Goal: Transaction & Acquisition: Purchase product/service

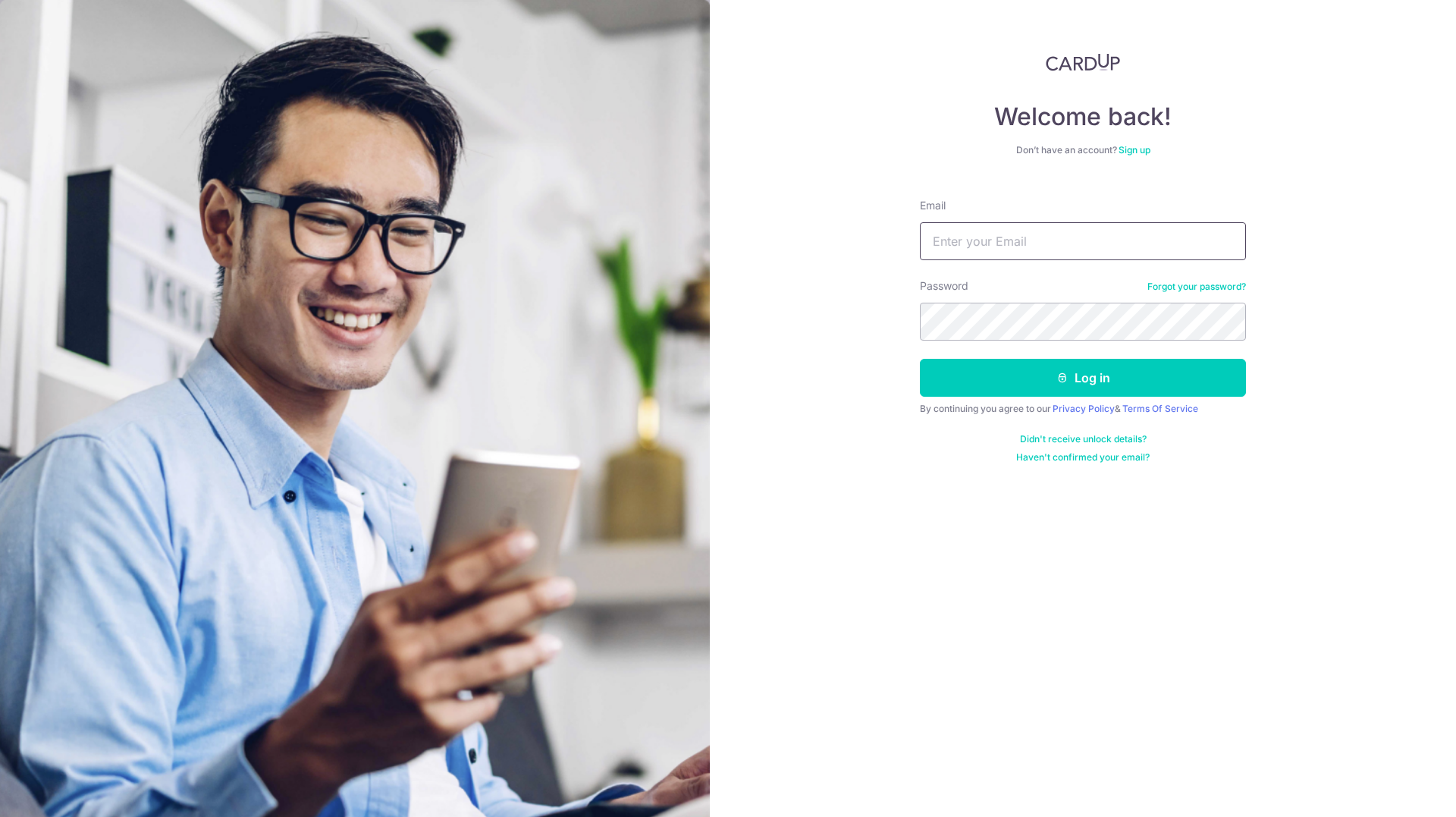
click at [1061, 249] on input "Email" at bounding box center [1083, 241] width 326 height 38
type input "[EMAIL_ADDRESS][DOMAIN_NAME]"
click at [986, 340] on form "Email juenming1993@hotmail.co.uk Password Forgot your password? Log in By conti…" at bounding box center [1083, 325] width 326 height 277
click at [920, 359] on button "Log in" at bounding box center [1083, 378] width 326 height 38
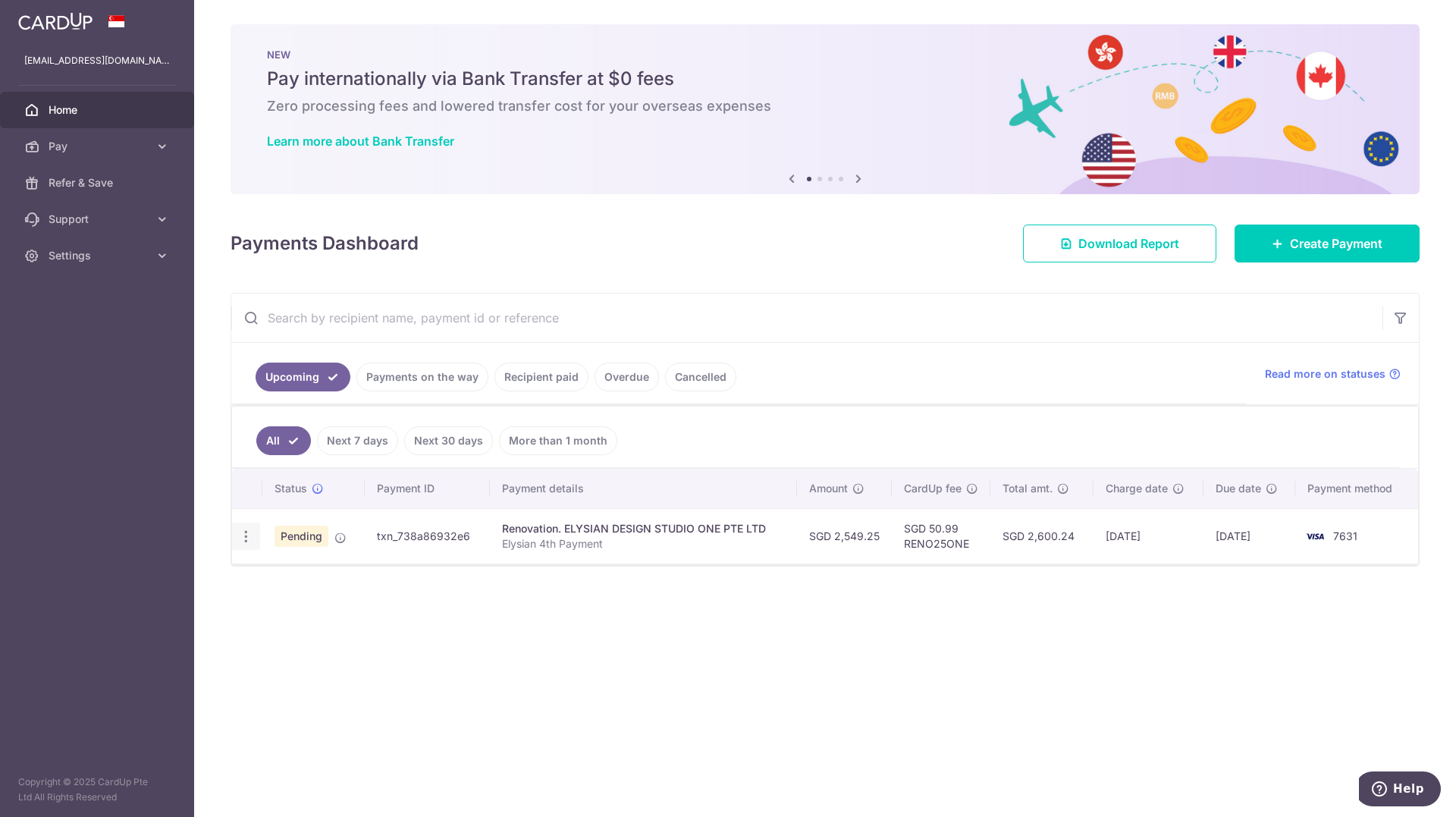
click at [251, 539] on icon "button" at bounding box center [246, 536] width 16 height 16
click at [313, 617] on span "Cancel payment" at bounding box center [327, 615] width 102 height 18
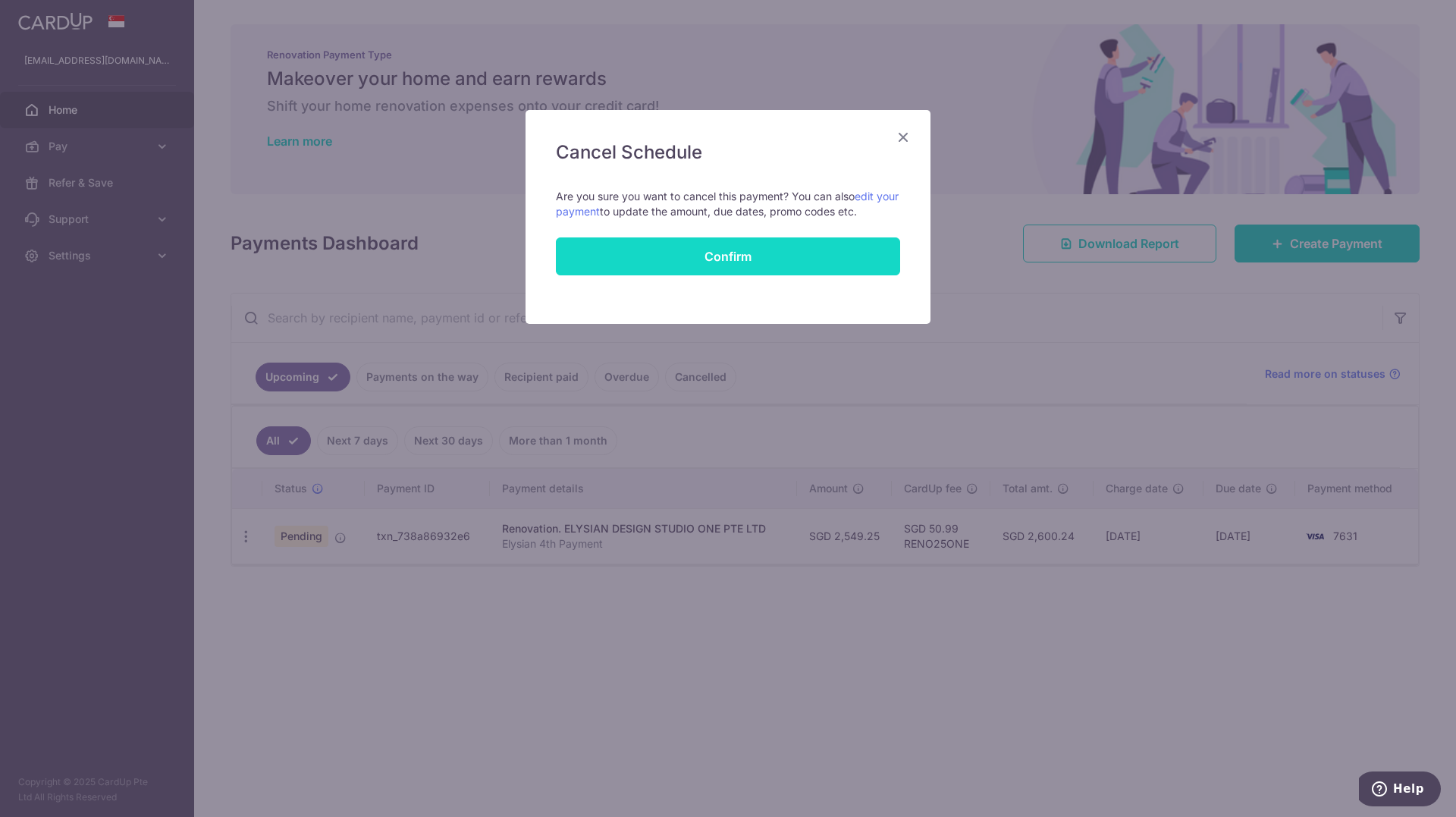
click at [797, 253] on button "Confirm" at bounding box center [728, 256] width 344 height 38
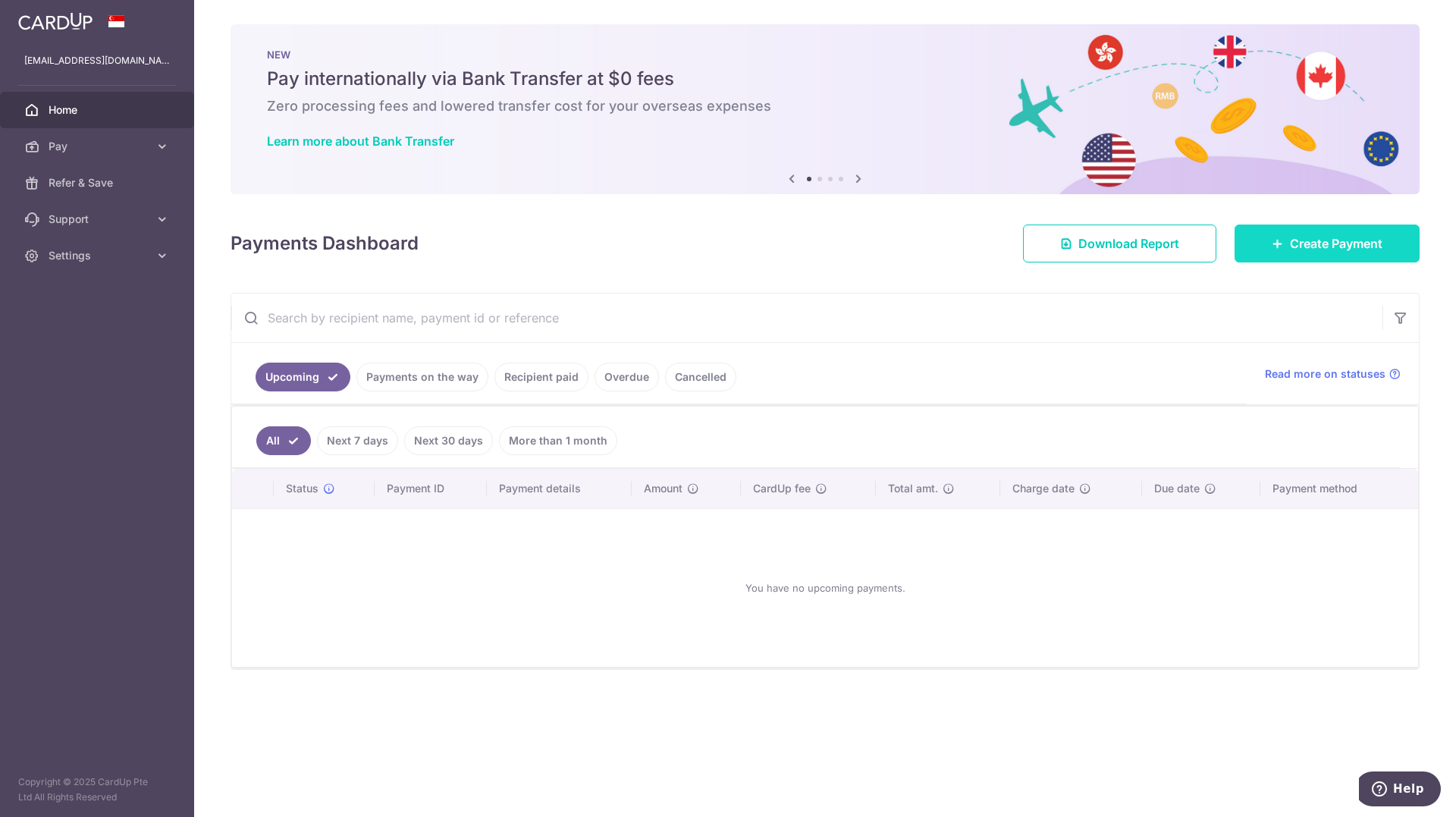
click at [1292, 250] on span "Create Payment" at bounding box center [1337, 243] width 93 height 18
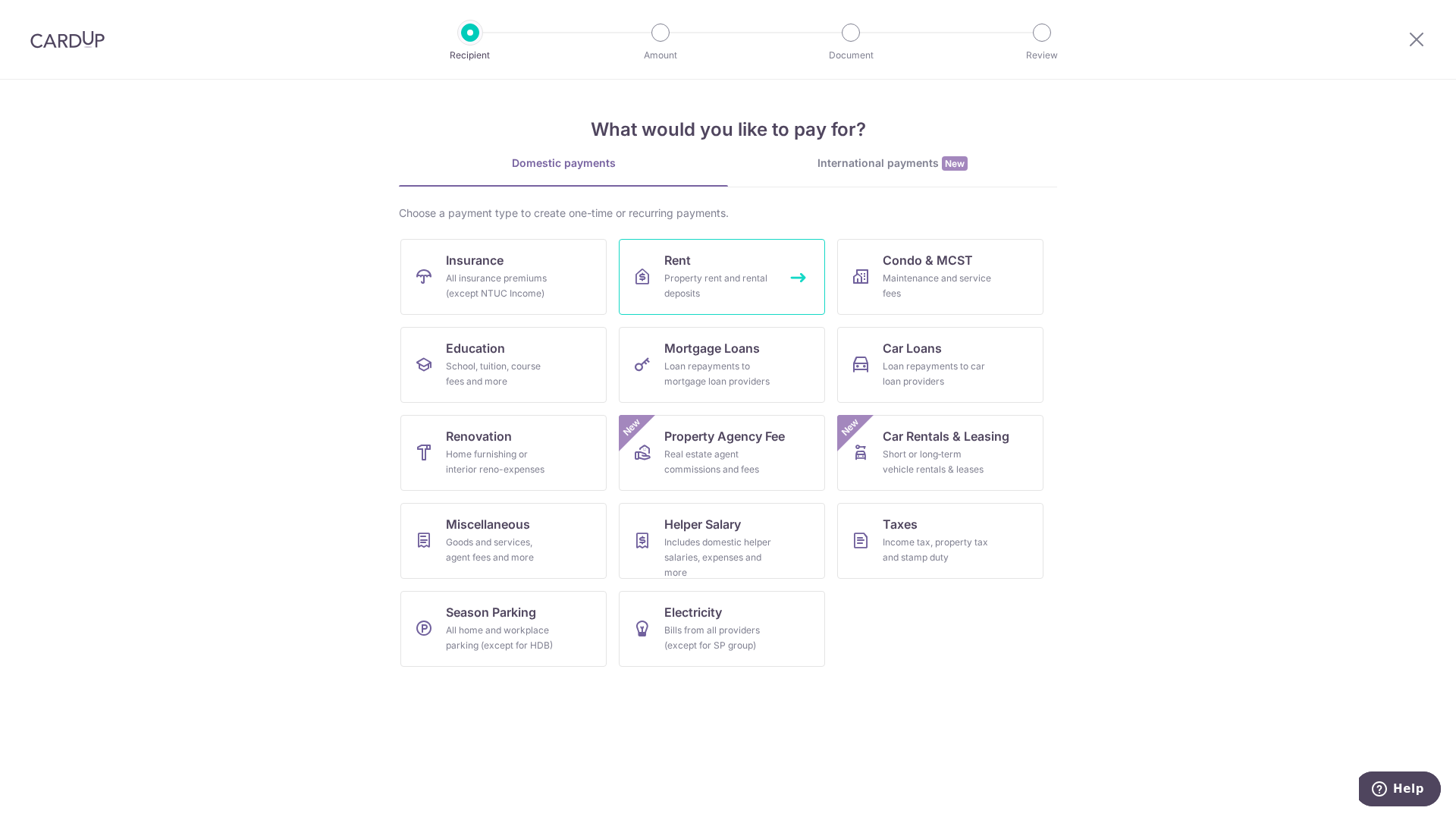
click at [731, 289] on div "Property rent and rental deposits" at bounding box center [718, 285] width 109 height 31
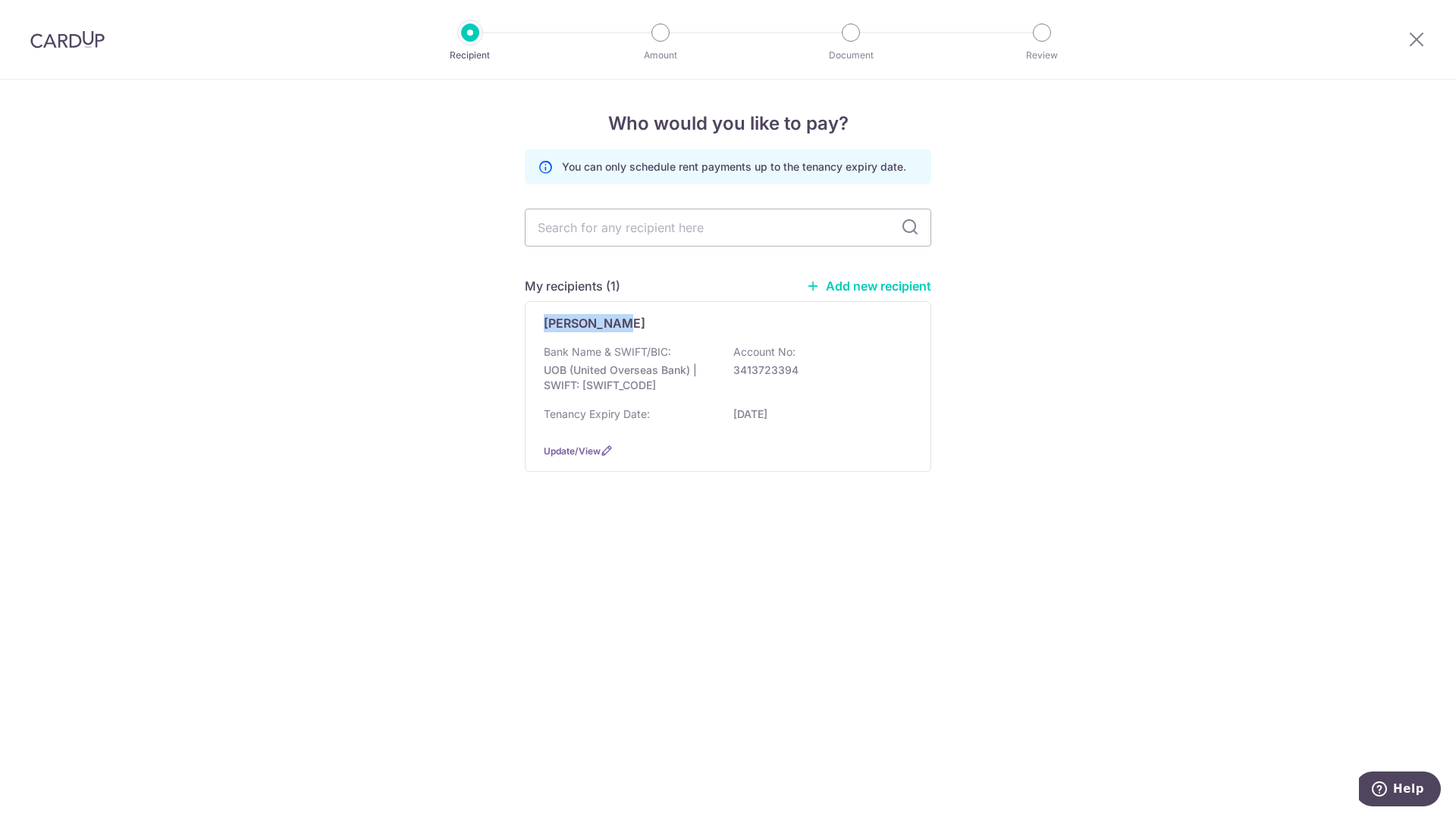
drag, startPoint x: 635, startPoint y: 321, endPoint x: 443, endPoint y: 325, distance: 192.0
click at [443, 325] on div "Who would you like to pay? You can only schedule rent payments up to the tenanc…" at bounding box center [728, 448] width 1456 height 737
copy p "Chen HaoMin"
click at [899, 287] on link "Add new recipient" at bounding box center [869, 285] width 125 height 15
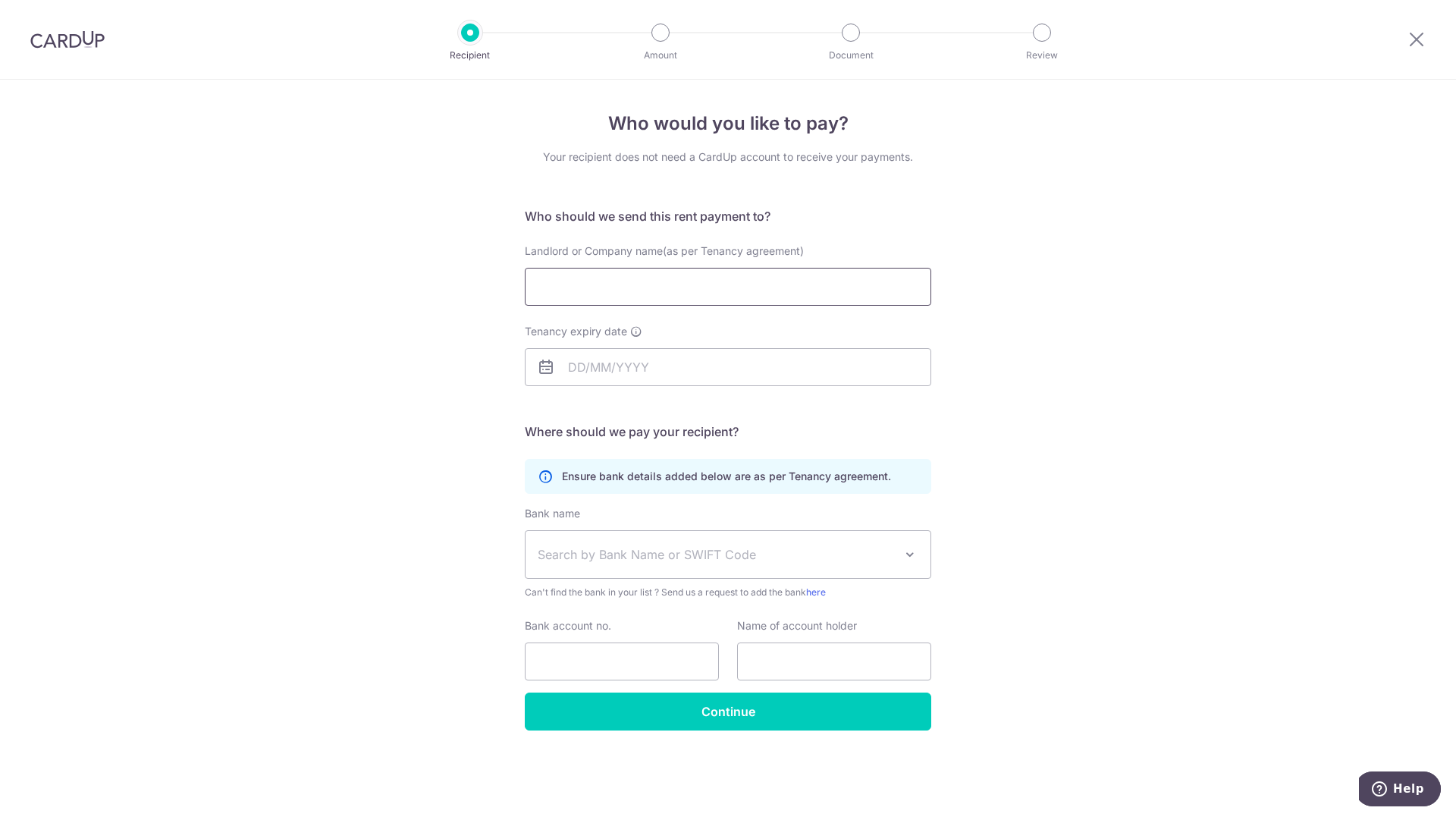
click at [710, 286] on input "Landlord or Company name(as per Tenancy agreement)" at bounding box center [728, 286] width 407 height 38
paste input "Chen HaoMin"
type input "Chen HaoMin"
click at [1026, 285] on div "Who would you like to pay? Your recipient does not need a CardUp account to rec…" at bounding box center [728, 448] width 1456 height 737
drag, startPoint x: 635, startPoint y: 354, endPoint x: 644, endPoint y: 356, distance: 9.2
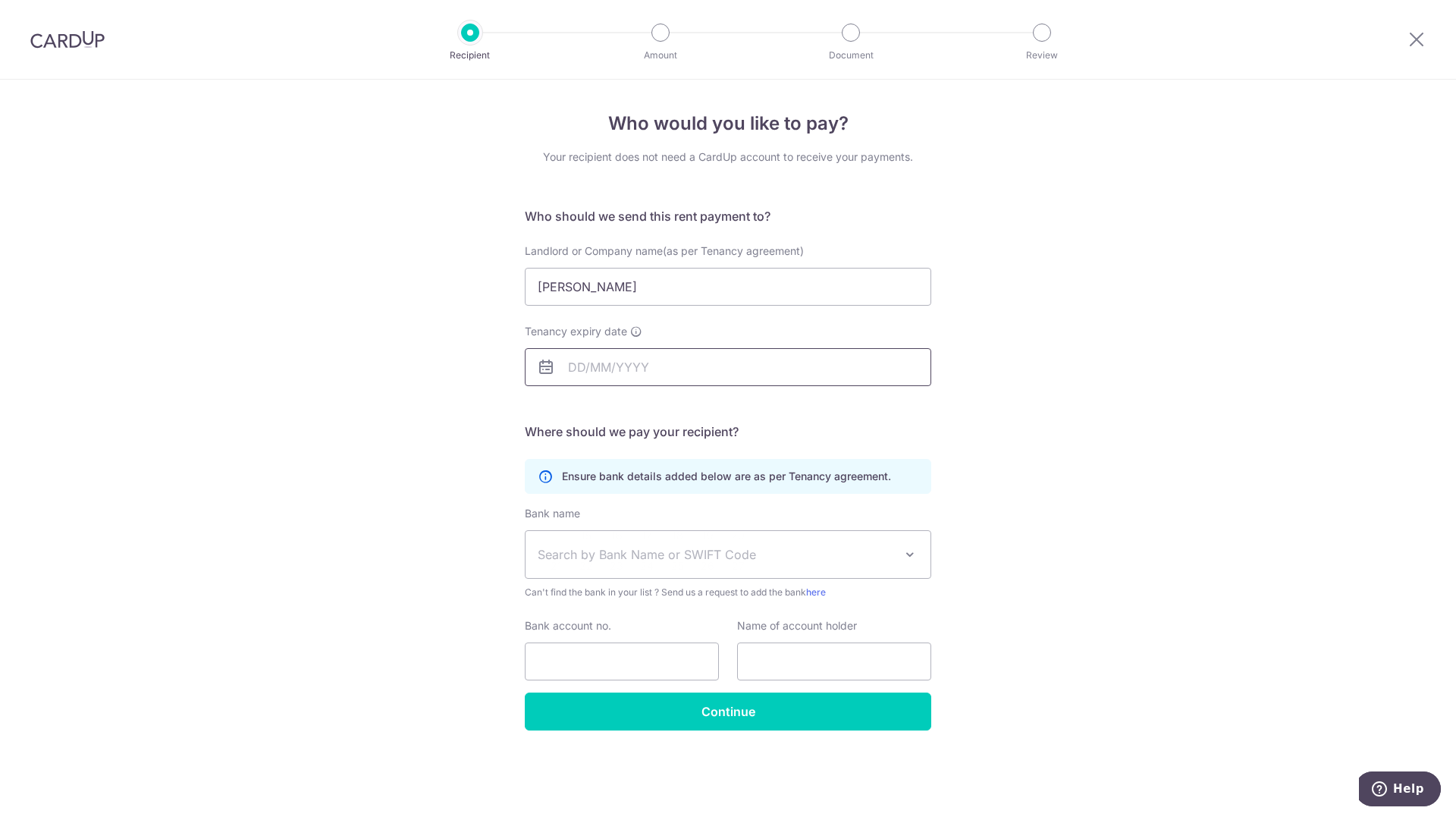
click at [635, 354] on input "Tenancy expiry date" at bounding box center [728, 367] width 407 height 38
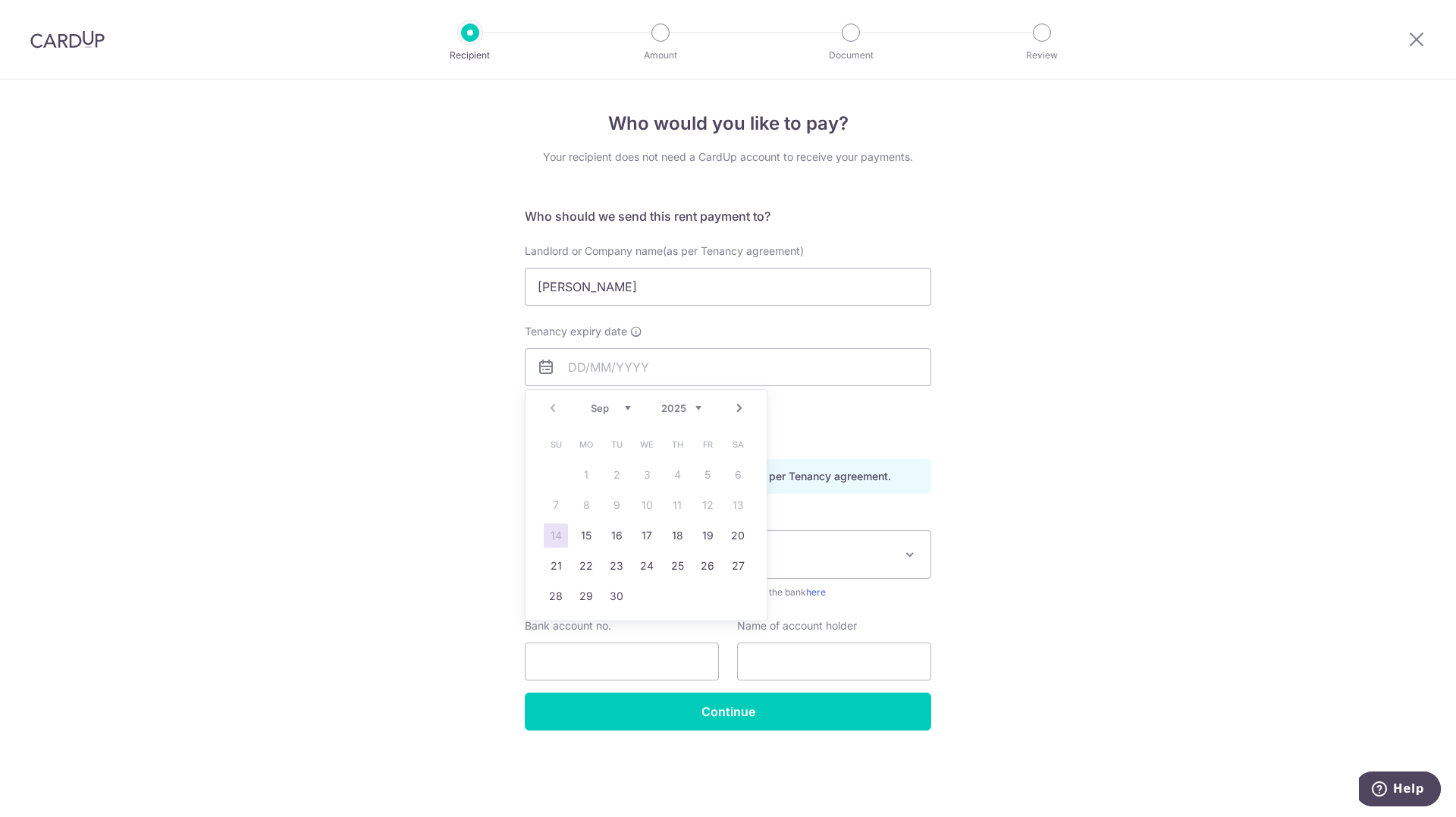
drag, startPoint x: 467, startPoint y: 390, endPoint x: 506, endPoint y: 388, distance: 39.1
click at [470, 390] on div "Who would you like to pay? Your recipient does not need a CardUp account to rec…" at bounding box center [728, 448] width 1456 height 737
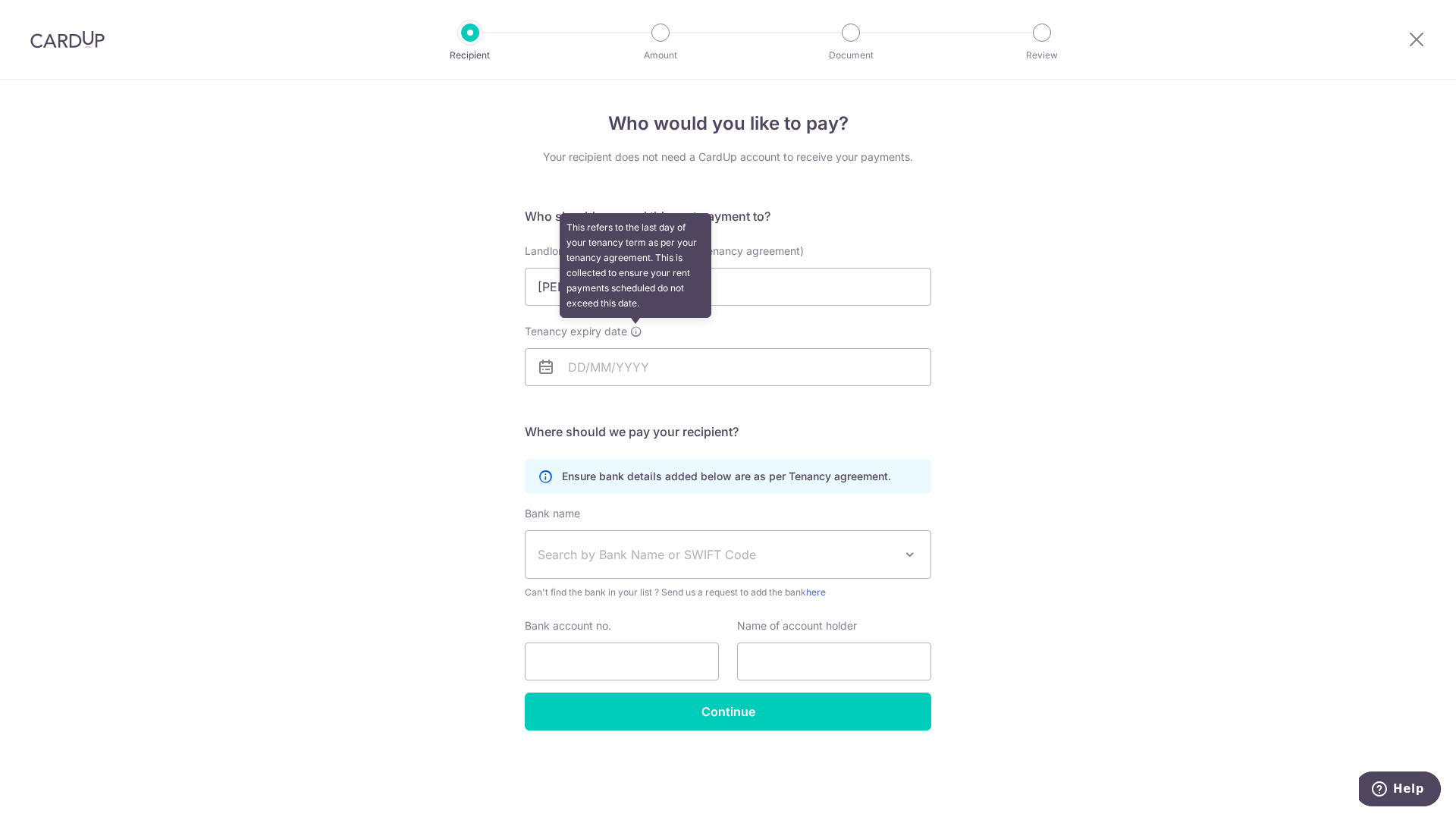
click at [631, 329] on icon at bounding box center [636, 331] width 12 height 12
click at [631, 348] on input "Tenancy expiry date This refers to the last day of your tenancy term as per you…" at bounding box center [728, 367] width 407 height 38
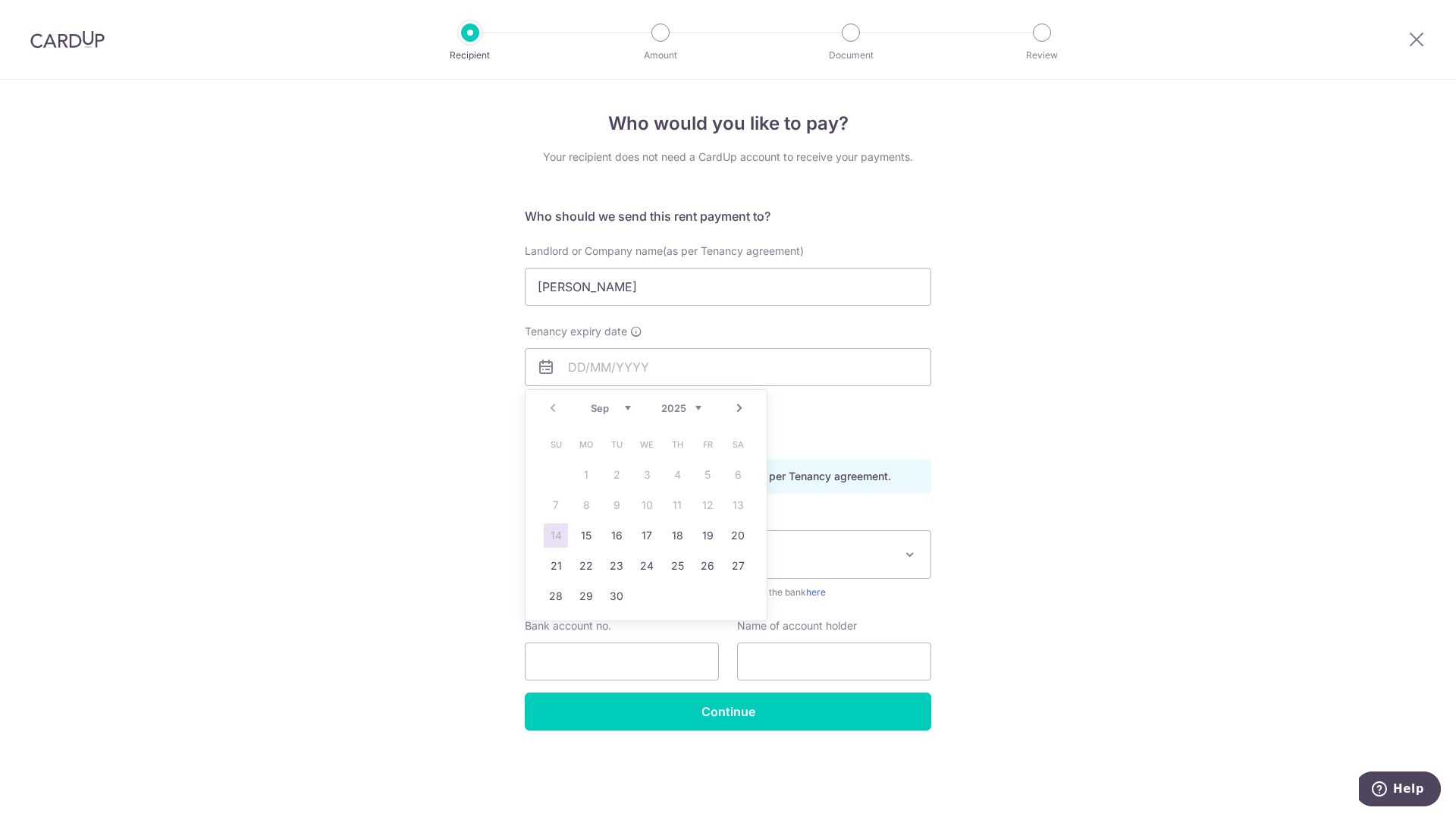
click at [742, 403] on link "Next" at bounding box center [739, 408] width 18 height 18
click at [676, 508] on link "9" at bounding box center [677, 505] width 24 height 24
type input "[DATE]"
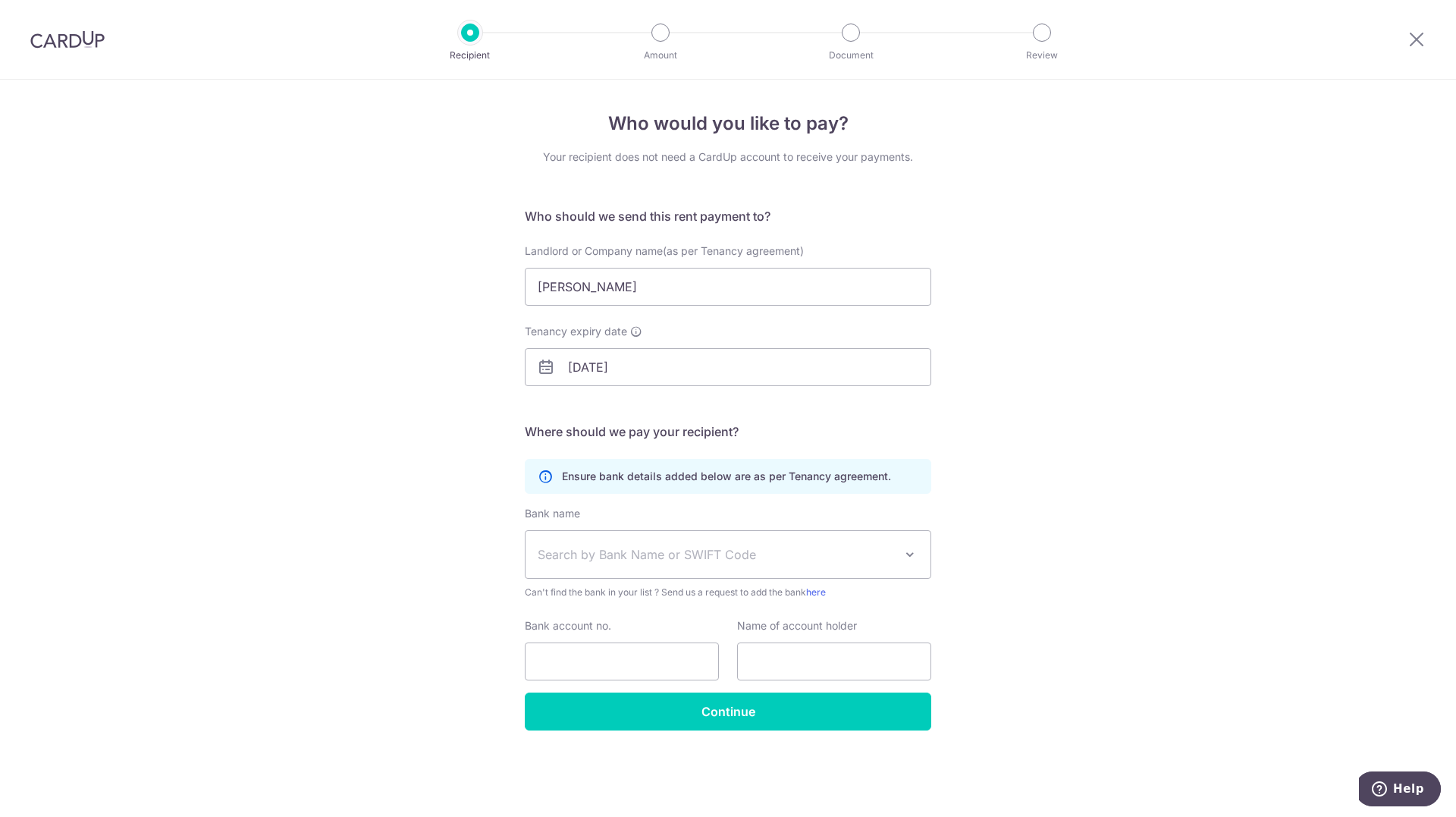
click at [1129, 485] on div "Who would you like to pay? Your recipient does not need a CardUp account to rec…" at bounding box center [728, 448] width 1456 height 737
click at [677, 561] on span "Search by Bank Name or SWIFT Code" at bounding box center [716, 554] width 357 height 18
type input "POSB"
select select "19"
click at [621, 670] on input "Bank account no." at bounding box center [622, 661] width 194 height 38
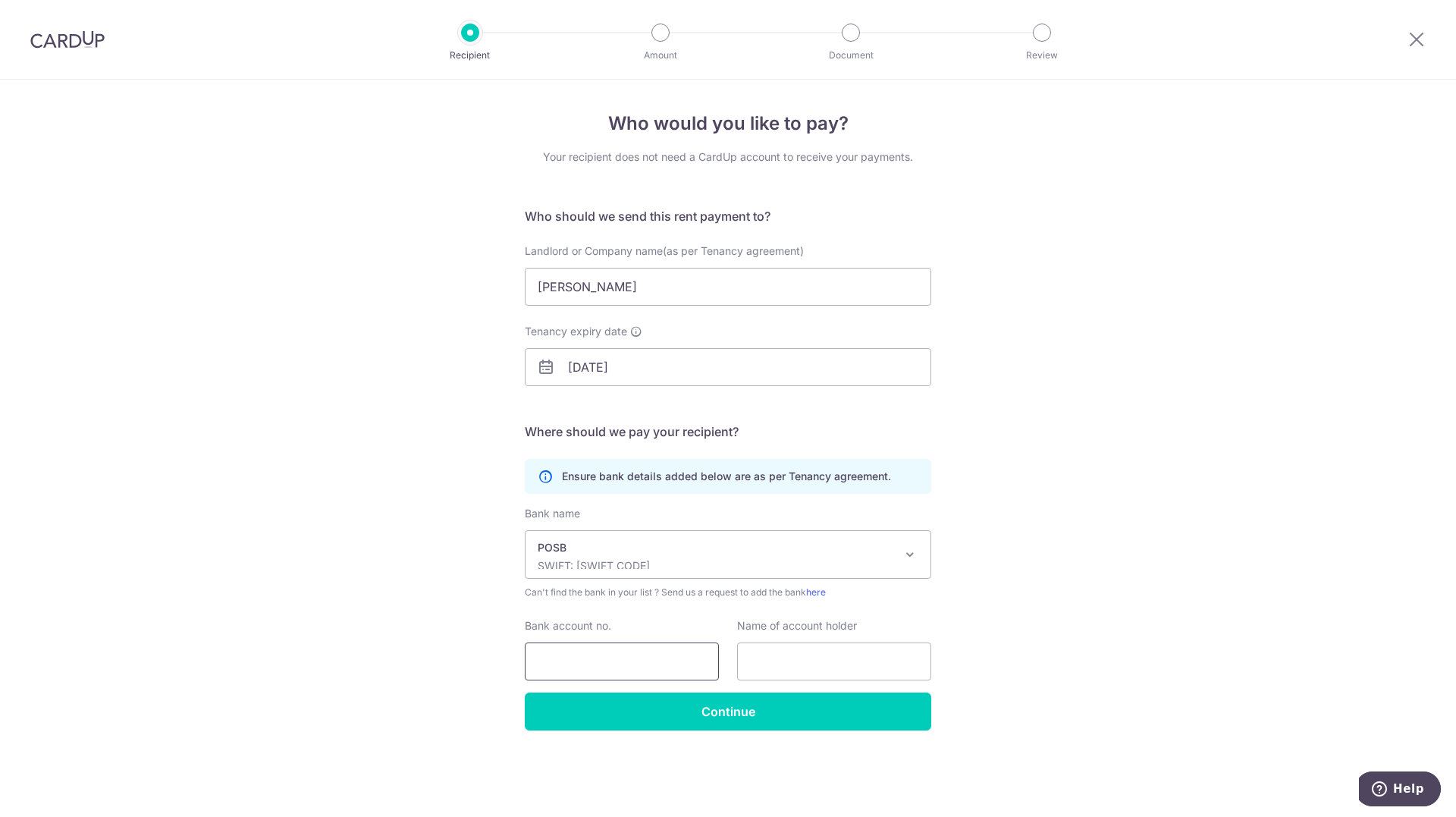
click at [653, 659] on input "Bank account no." at bounding box center [622, 661] width 194 height 38
type input "109351962"
click at [793, 662] on input "text" at bounding box center [834, 661] width 194 height 38
type input "[PERSON_NAME]"
click at [792, 714] on input "Continue" at bounding box center [728, 711] width 407 height 38
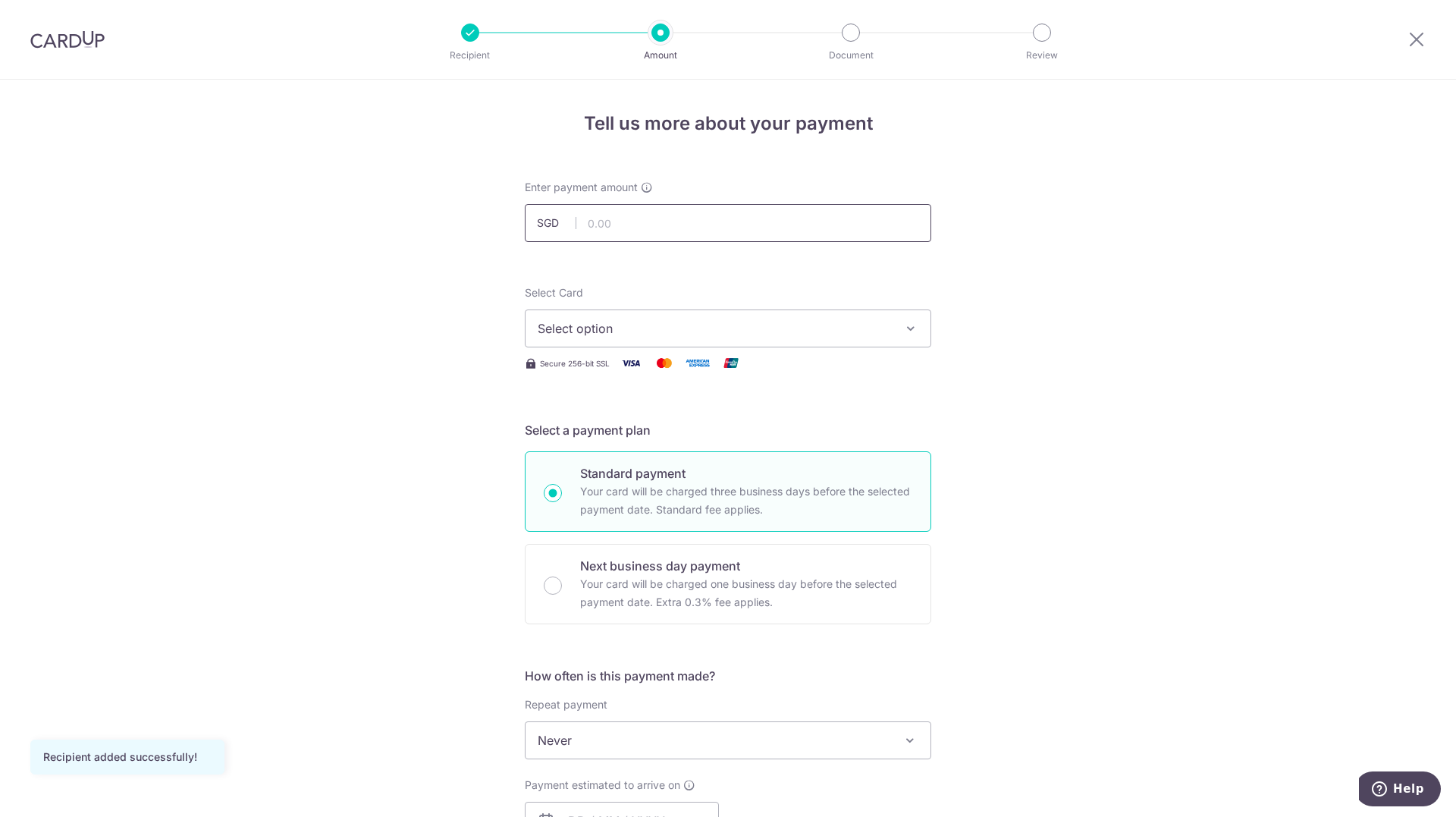
click at [760, 218] on input "text" at bounding box center [728, 223] width 407 height 38
type input "2,900.00"
drag, startPoint x: 293, startPoint y: 417, endPoint x: 326, endPoint y: 410, distance: 33.7
click at [293, 417] on div "Tell us more about your payment Enter payment amount SGD 2,900.00 2900.00 Recip…" at bounding box center [728, 766] width 1456 height 1372
click at [615, 332] on span "Select option" at bounding box center [714, 328] width 354 height 18
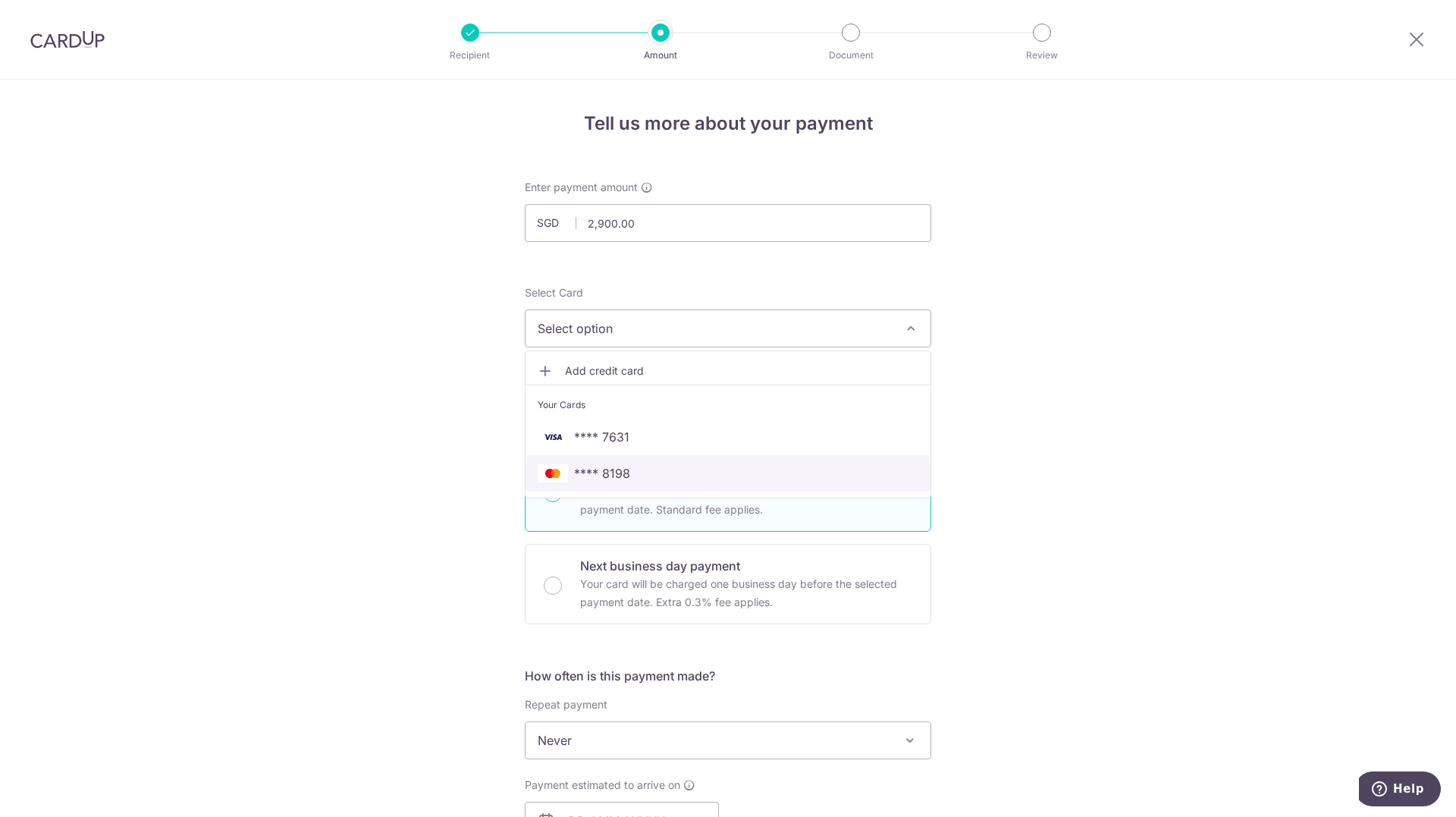
click at [634, 477] on span "**** 8198" at bounding box center [728, 473] width 381 height 18
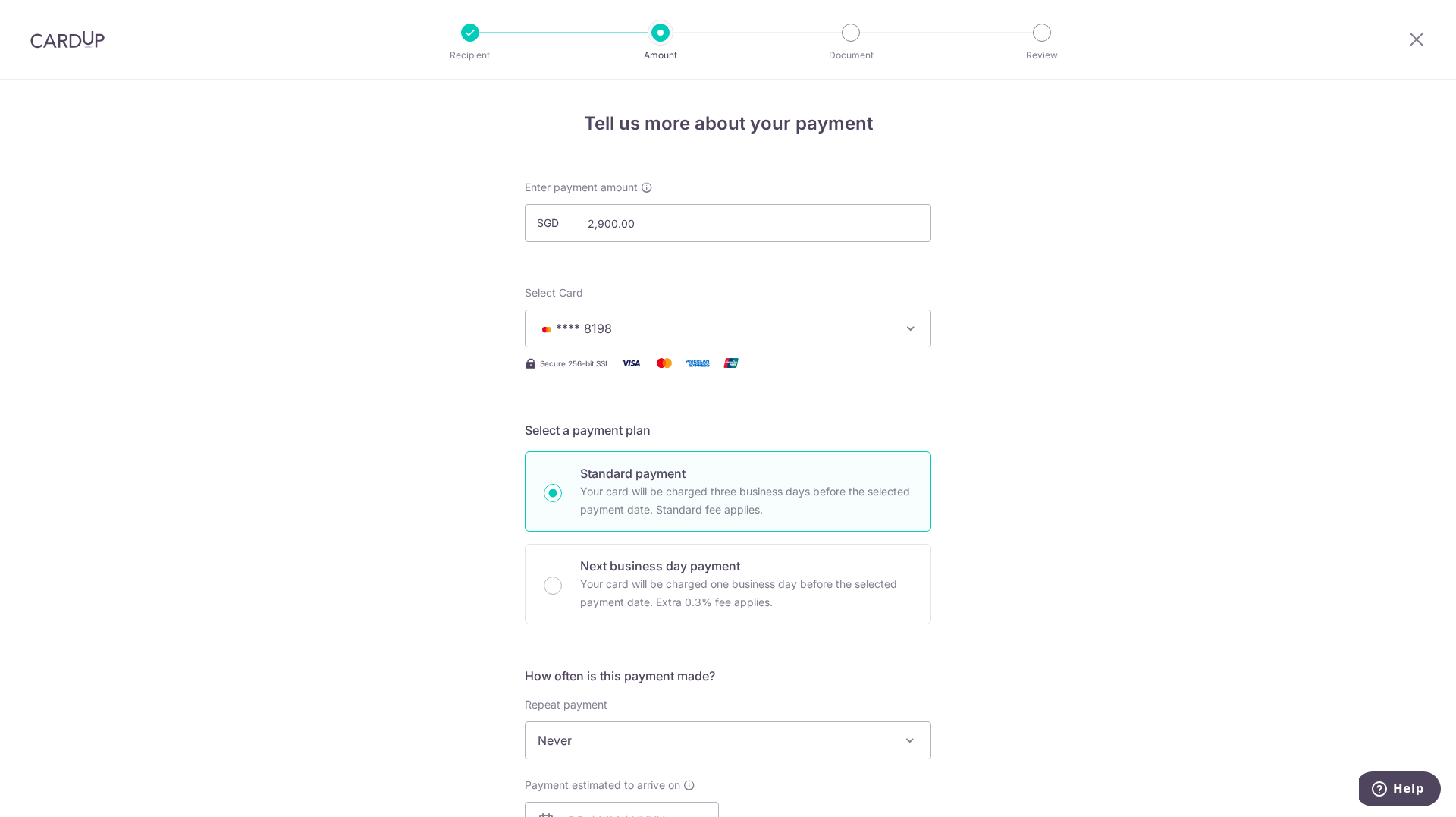
click at [178, 514] on div "Tell us more about your payment Enter payment amount SGD 2,900.00 2900.00 Recip…" at bounding box center [728, 766] width 1456 height 1372
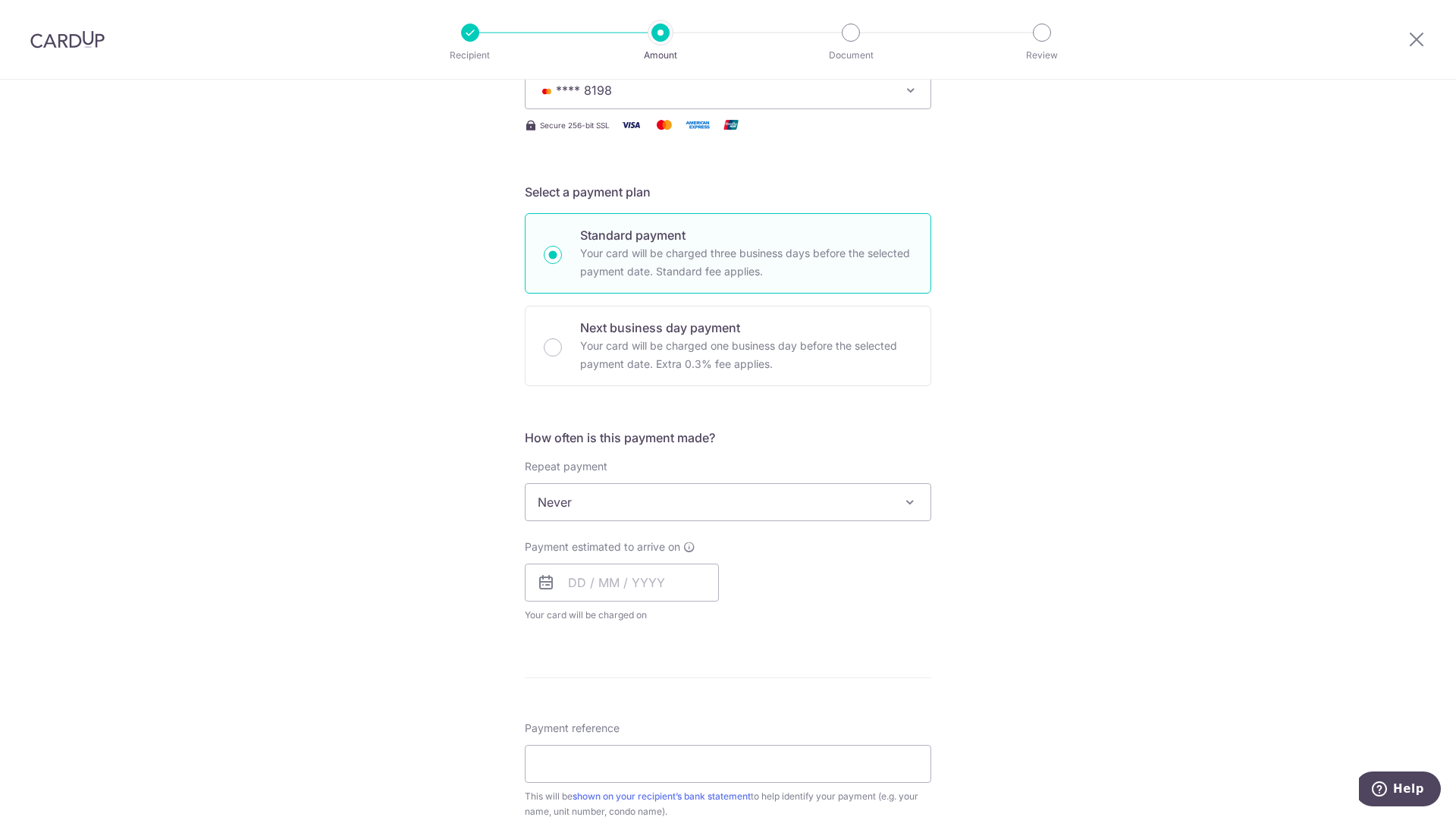
scroll to position [379, 0]
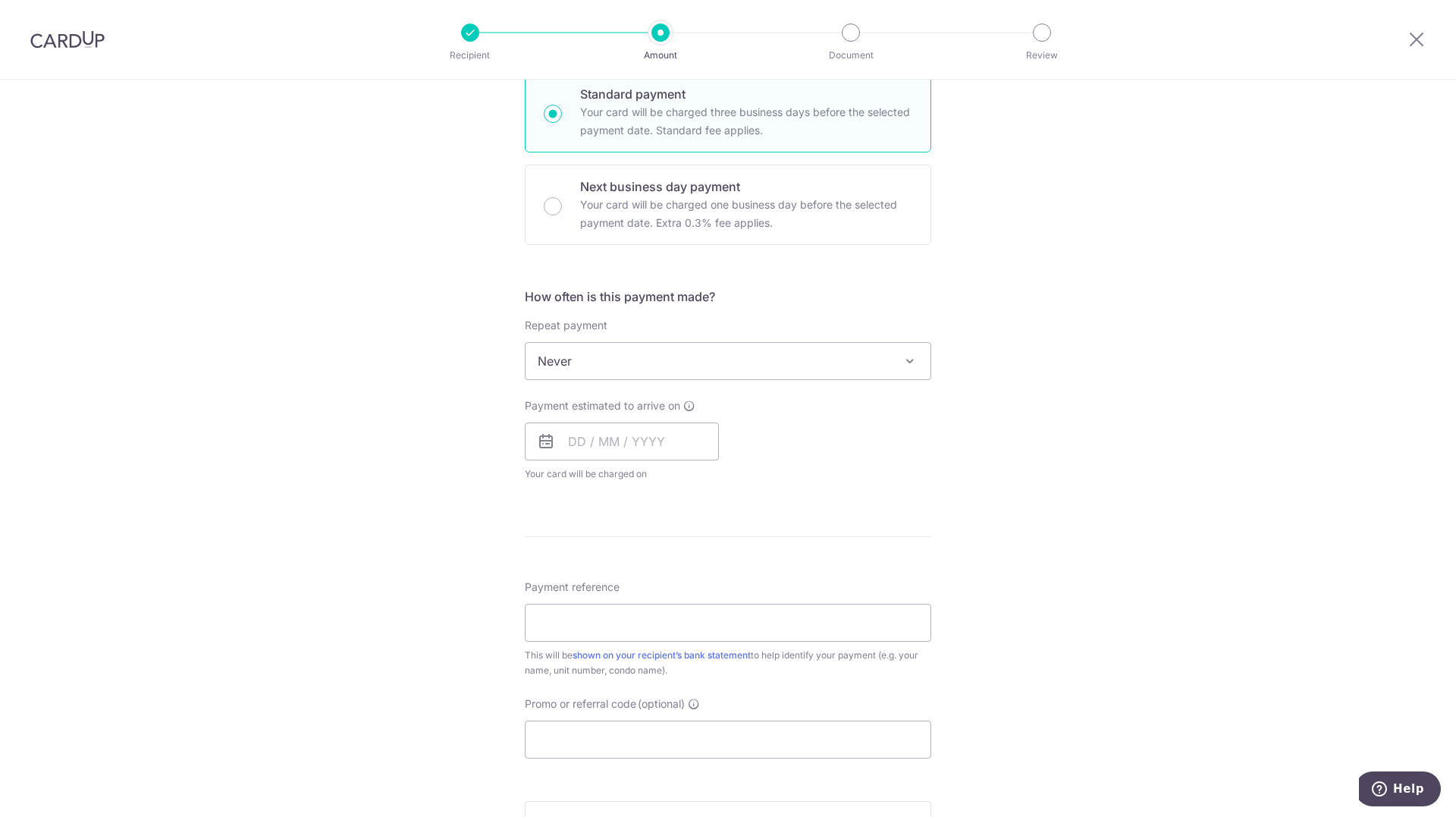
click at [1060, 374] on div "Tell us more about your payment Enter payment amount SGD 2,900.00 2900.00 Recip…" at bounding box center [728, 387] width 1456 height 1372
click at [617, 451] on input "text" at bounding box center [622, 441] width 194 height 38
click at [738, 476] on link "Next" at bounding box center [739, 482] width 18 height 18
click at [666, 586] on link "9" at bounding box center [677, 579] width 24 height 24
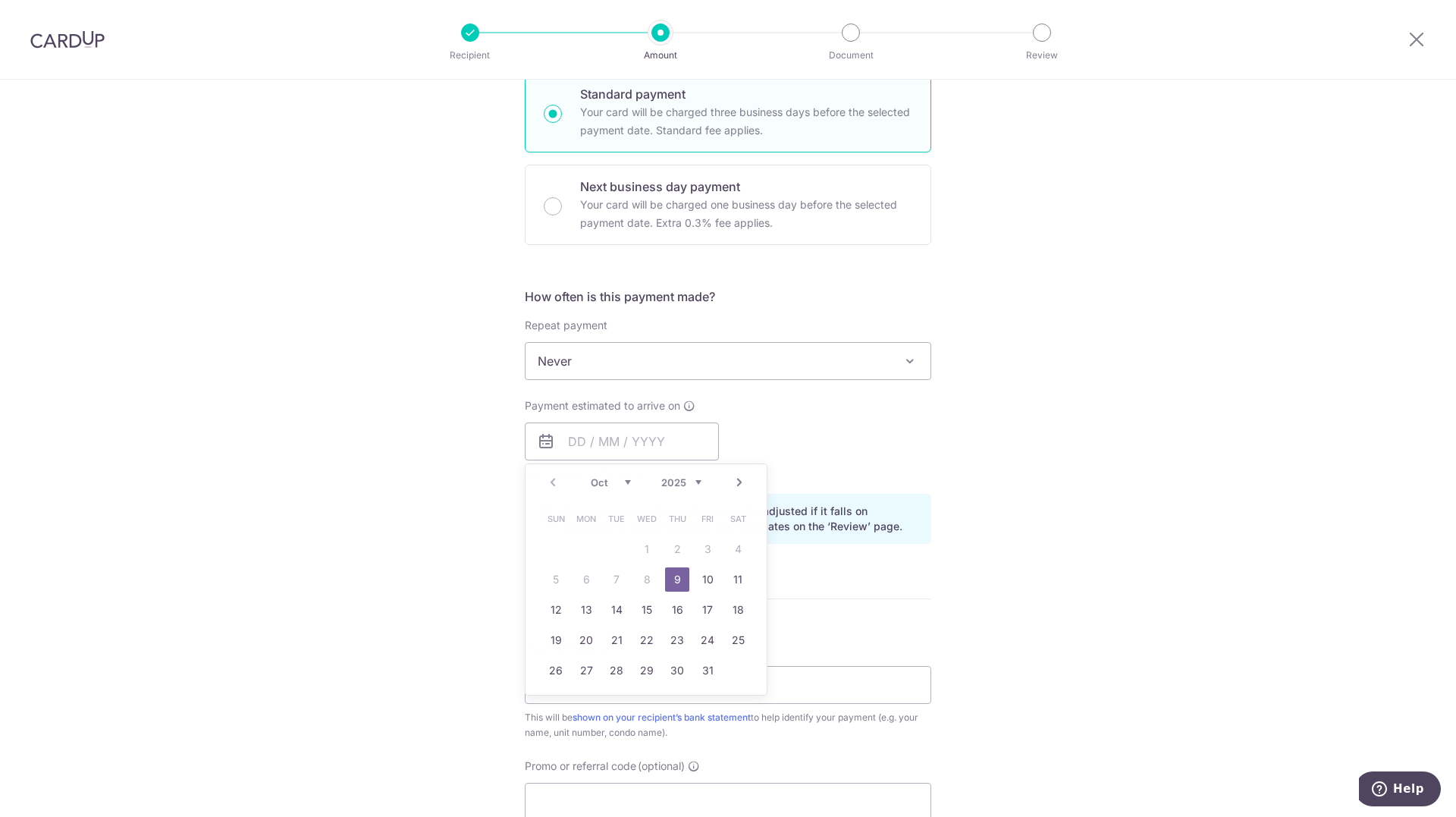
type input "[DATE]"
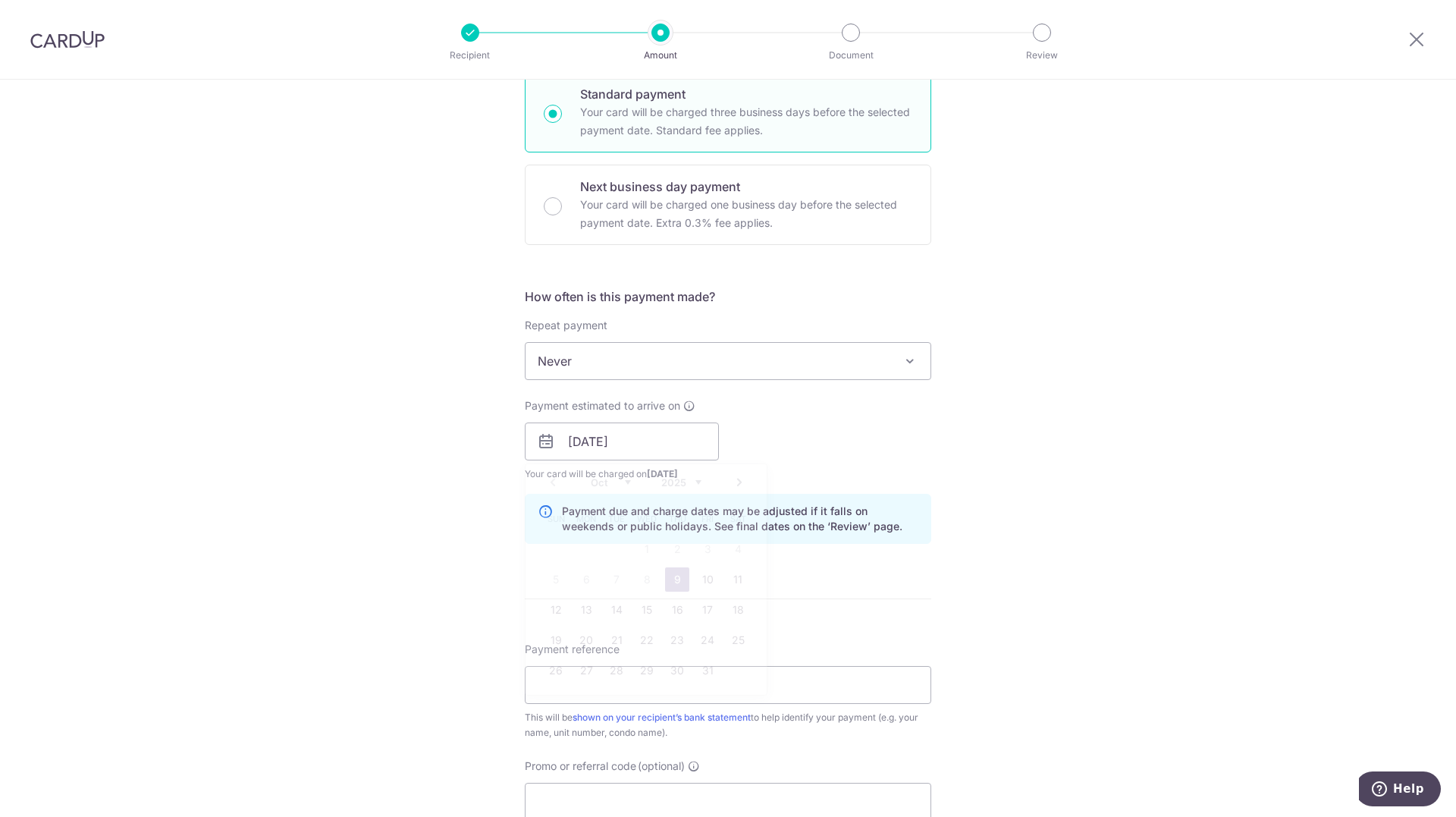
click at [1280, 527] on div "Tell us more about your payment Enter payment amount SGD 2,900.00 2900.00 Recip…" at bounding box center [728, 417] width 1456 height 1434
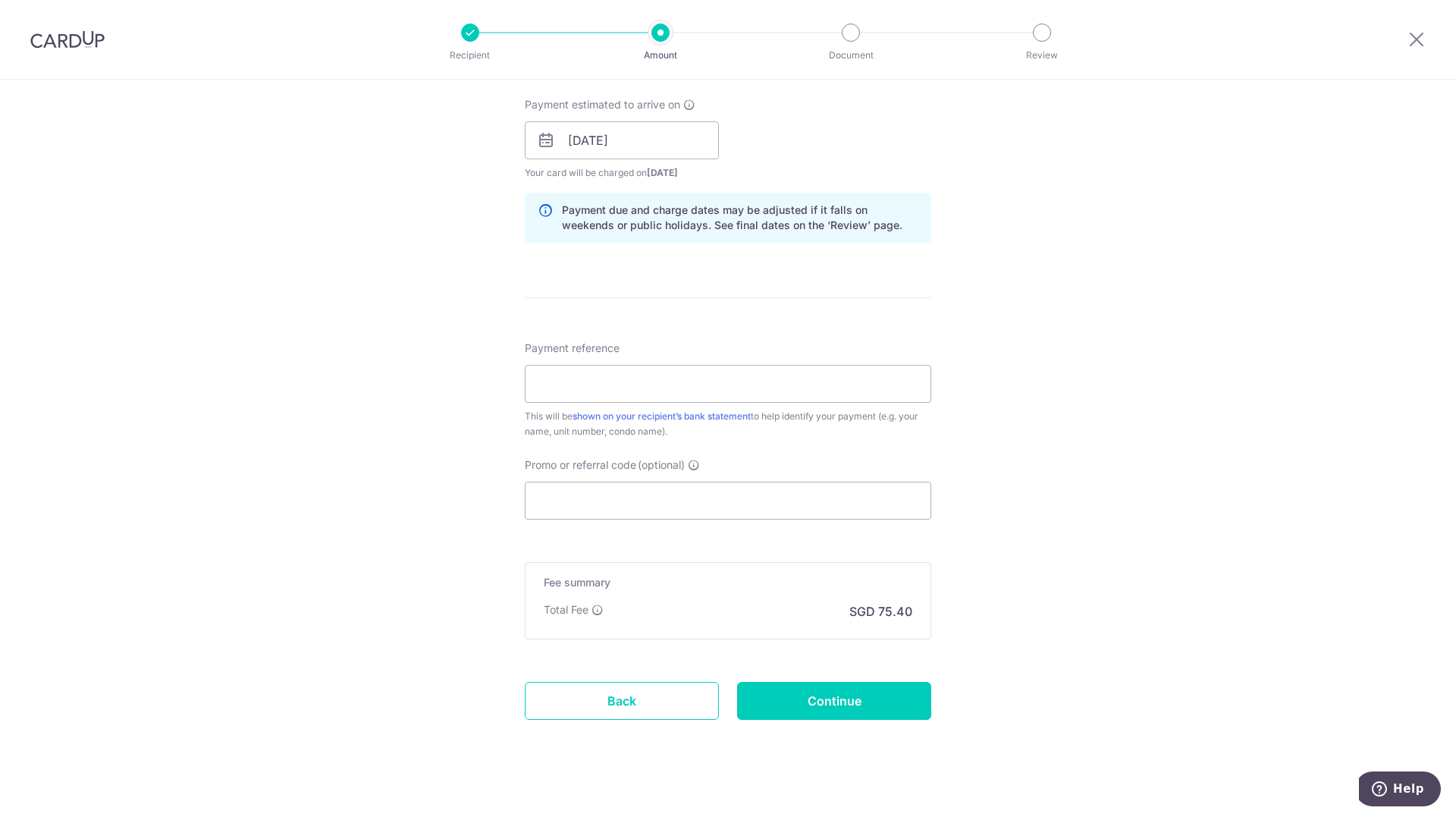
scroll to position [683, 0]
click at [786, 387] on input "Payment reference" at bounding box center [728, 381] width 407 height 38
click at [1135, 388] on div "Tell us more about your payment Enter payment amount SGD 2,900.00 2900.00 Recip…" at bounding box center [728, 114] width 1456 height 1434
click at [677, 382] on input "Payment reference" at bounding box center [728, 381] width 407 height 38
type input "11-02 310091 Rental"
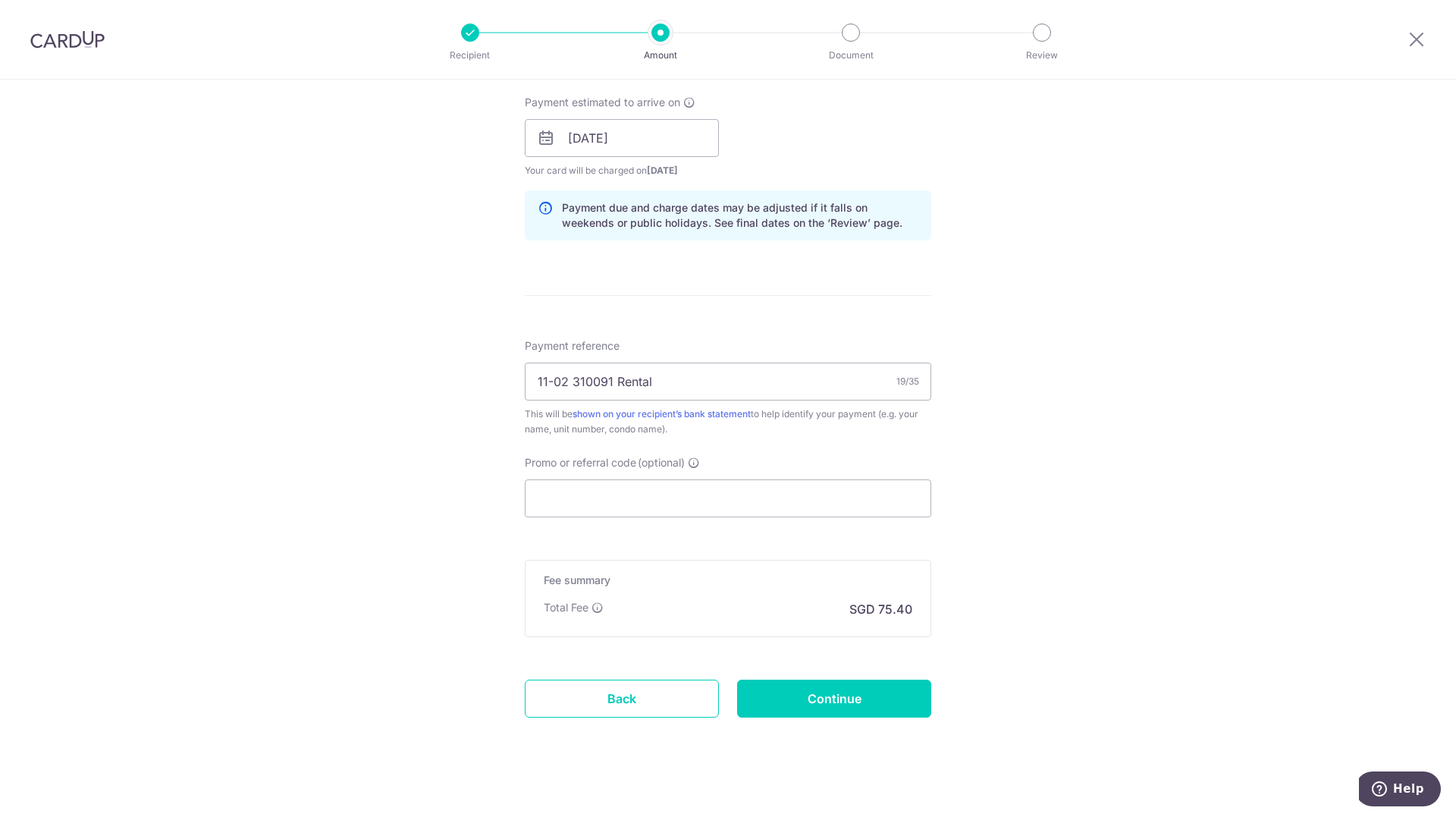
click at [1018, 523] on div "Tell us more about your payment Enter payment amount SGD 2,900.00 2900.00 Recip…" at bounding box center [728, 114] width 1456 height 1434
click at [687, 508] on input "Promo or referral code (optional)" at bounding box center [728, 498] width 407 height 38
click at [659, 500] on input "Promo or referral code (optional)" at bounding box center [728, 498] width 407 height 38
paste input "SAVERENT179"
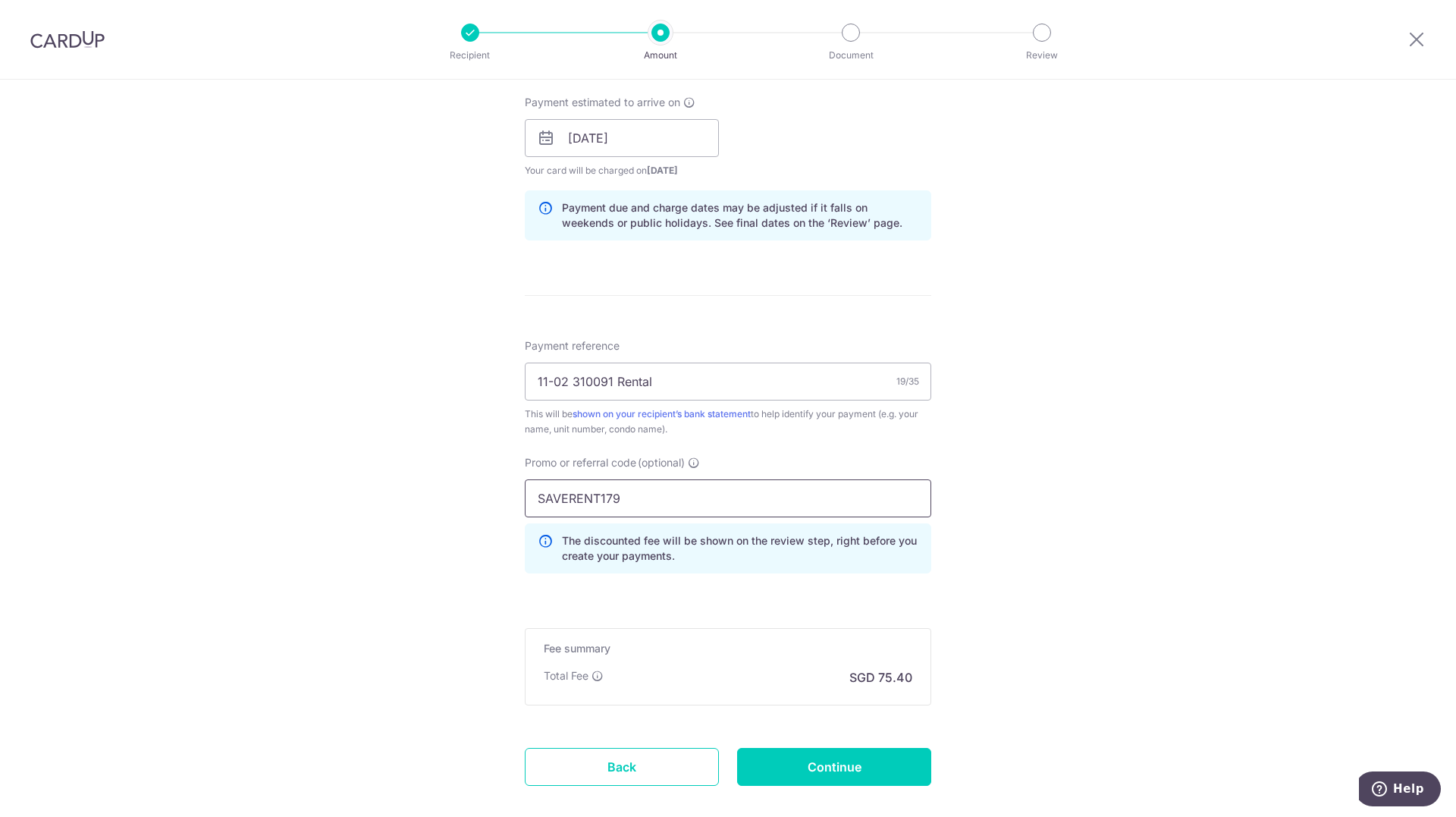
type input "SAVERENT179"
click at [1141, 608] on div "Tell us more about your payment Enter payment amount SGD 2,900.00 2900.00 Recip…" at bounding box center [728, 148] width 1456 height 1502
click at [877, 759] on input "Continue" at bounding box center [834, 767] width 194 height 38
type input "Create Schedule"
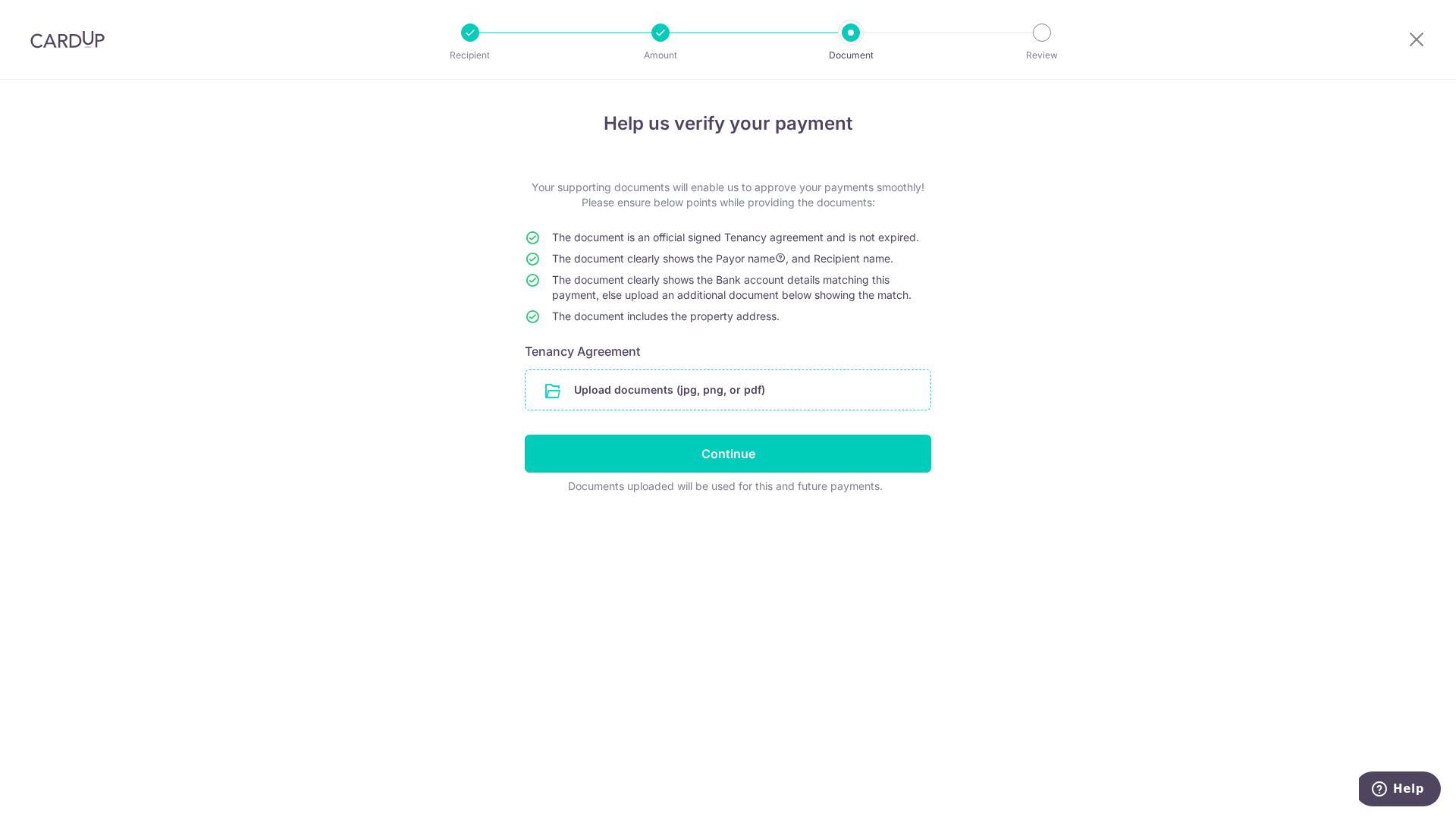
click at [693, 389] on input "file" at bounding box center [728, 390] width 405 height 39
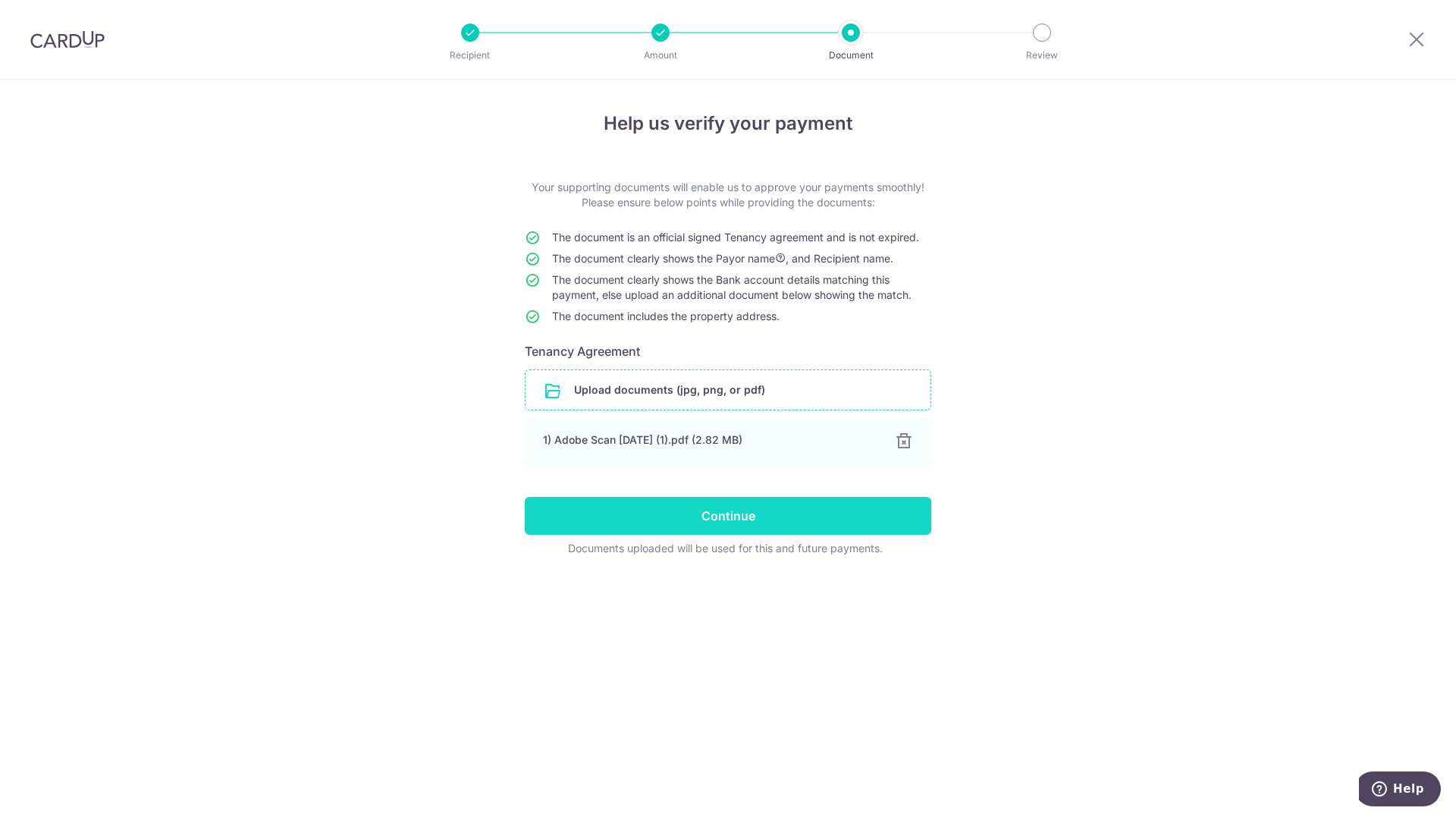
click at [728, 515] on input "Continue" at bounding box center [728, 516] width 407 height 38
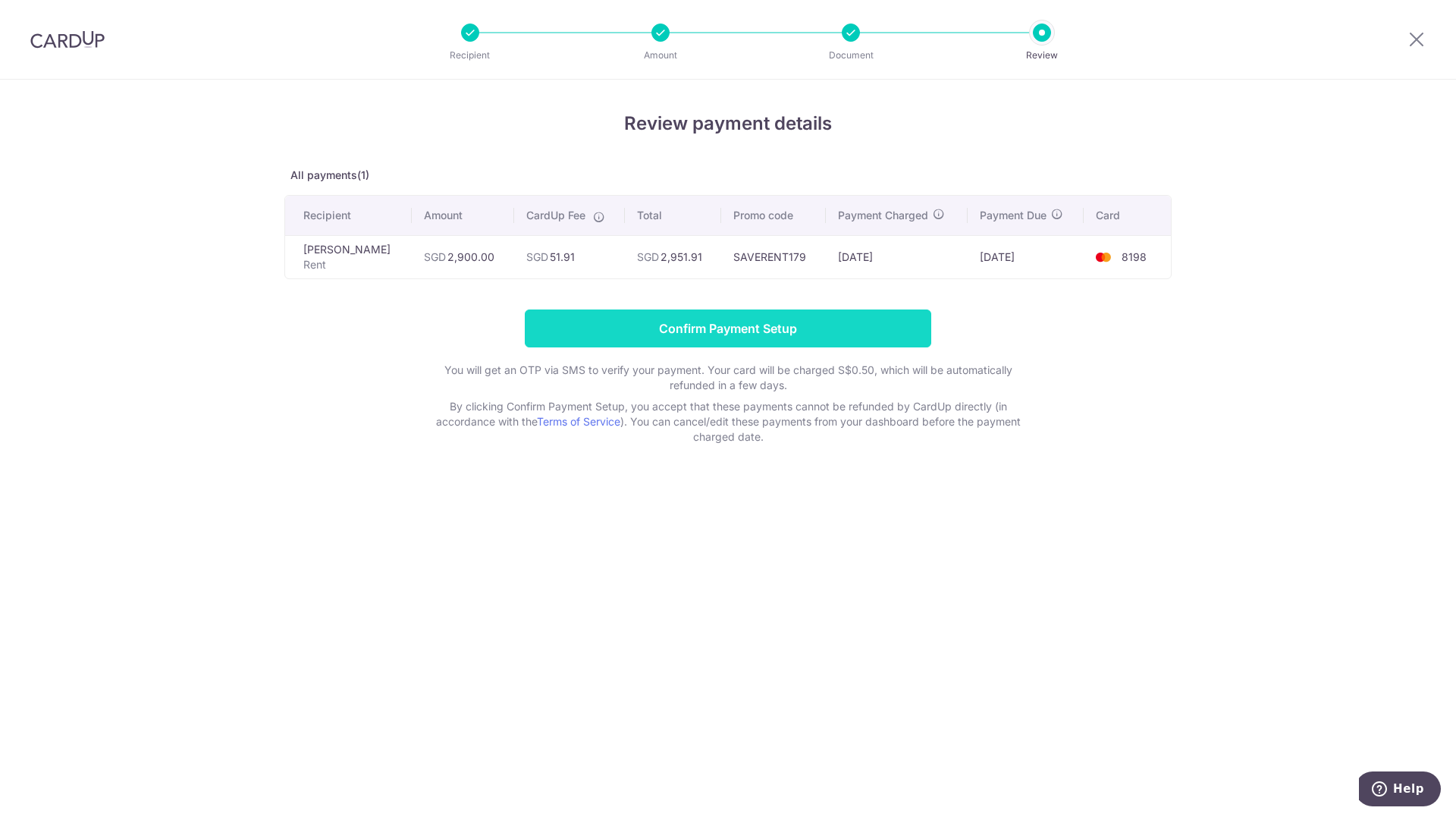
click at [780, 345] on input "Confirm Payment Setup" at bounding box center [728, 329] width 407 height 38
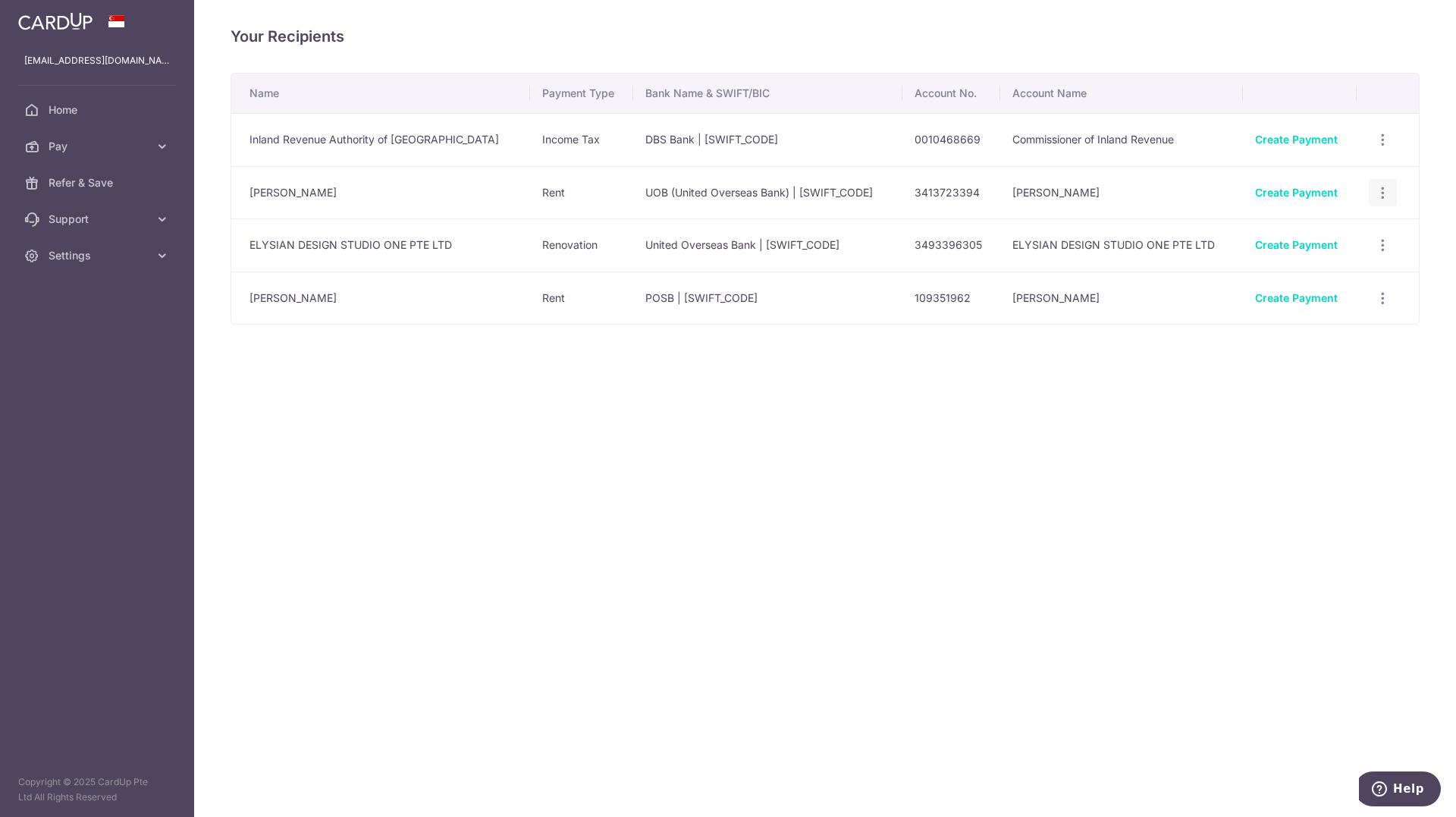
click at [1385, 194] on icon "button" at bounding box center [1383, 193] width 16 height 16
click at [1319, 231] on span "View/Edit" at bounding box center [1333, 234] width 103 height 18
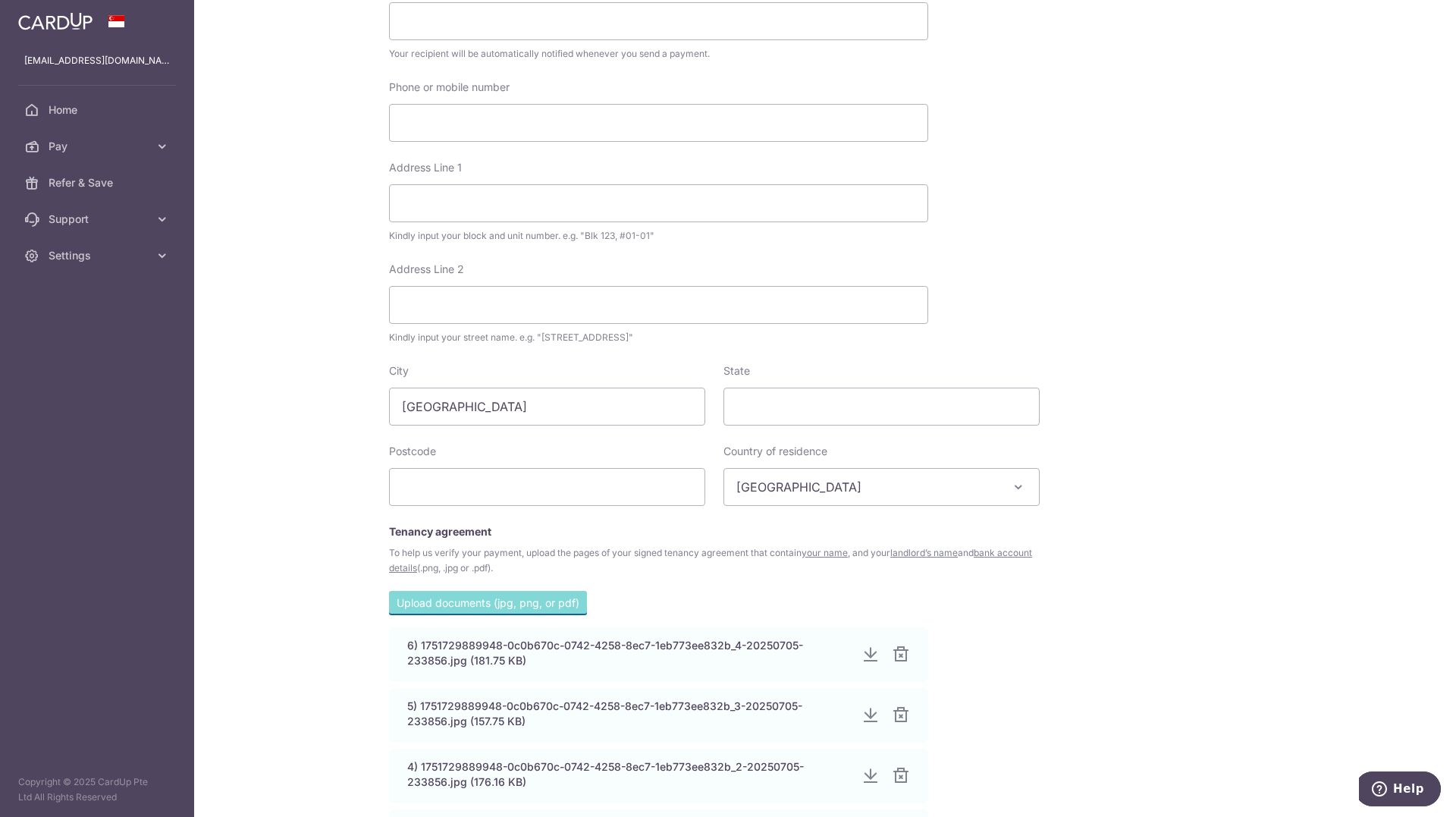
scroll to position [802, 0]
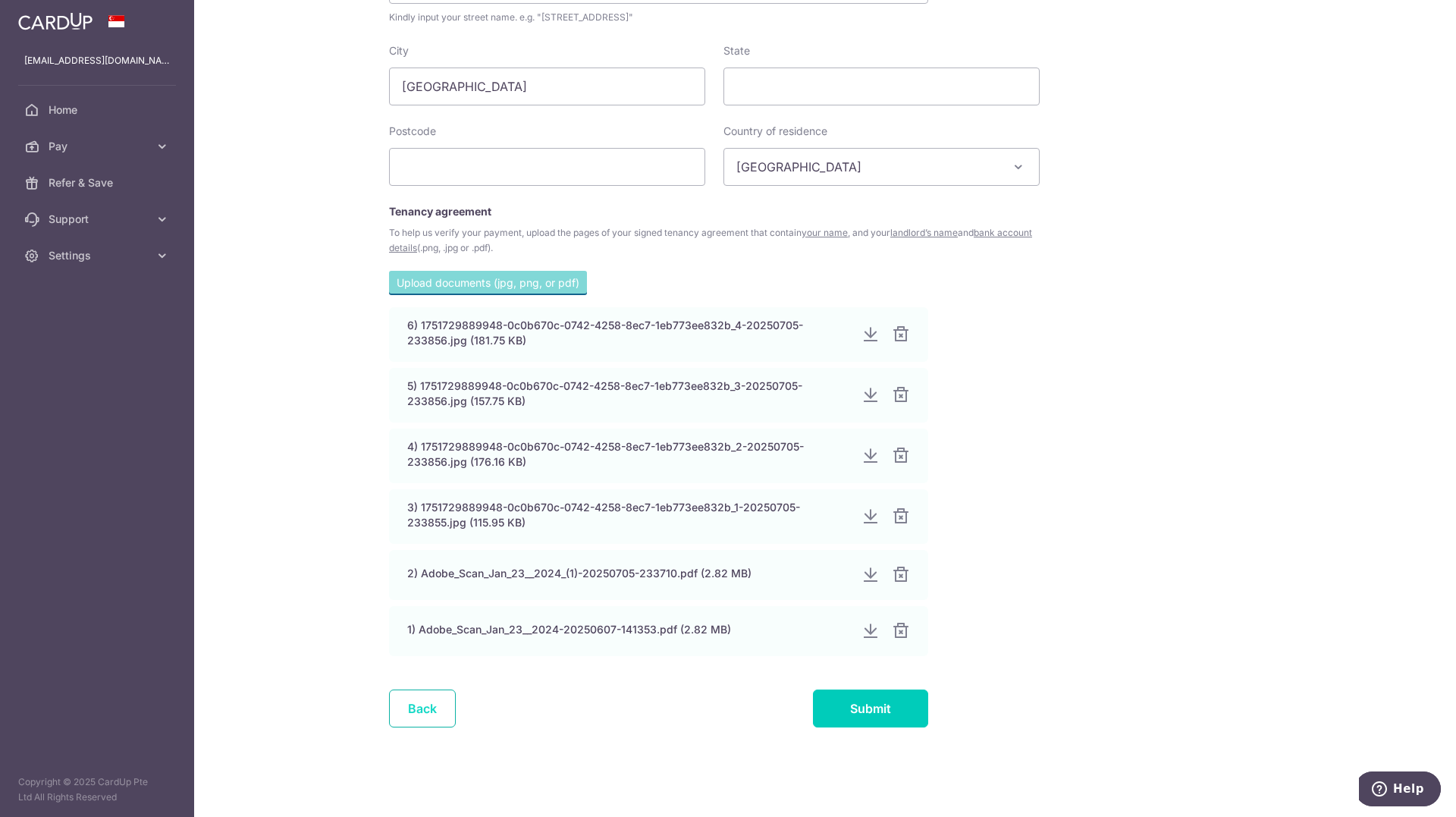
click at [424, 699] on link "Back" at bounding box center [422, 708] width 67 height 38
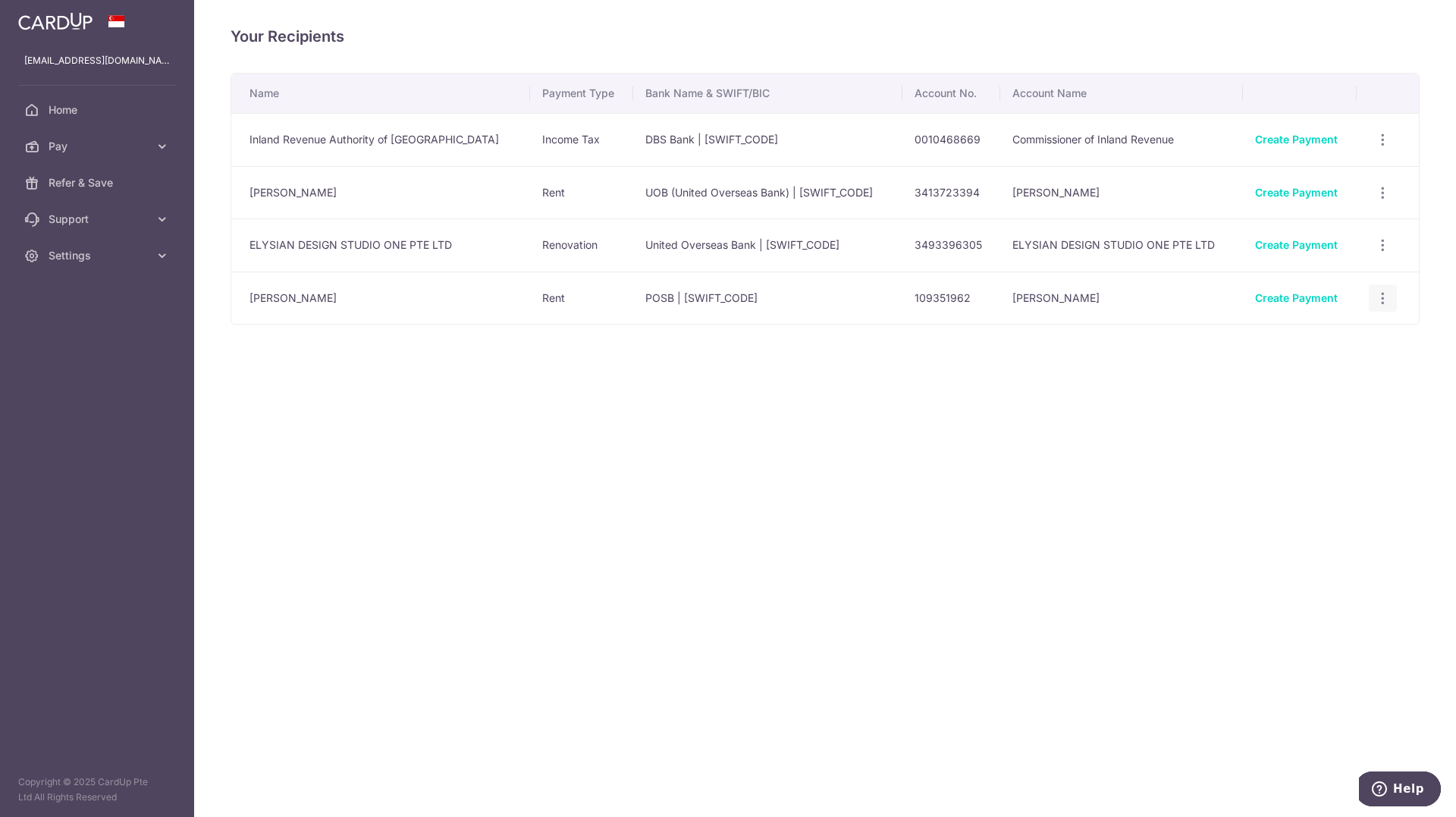
click at [1375, 292] on icon "button" at bounding box center [1383, 299] width 16 height 16
click at [1343, 381] on span "Linked Payments" at bounding box center [1330, 376] width 97 height 15
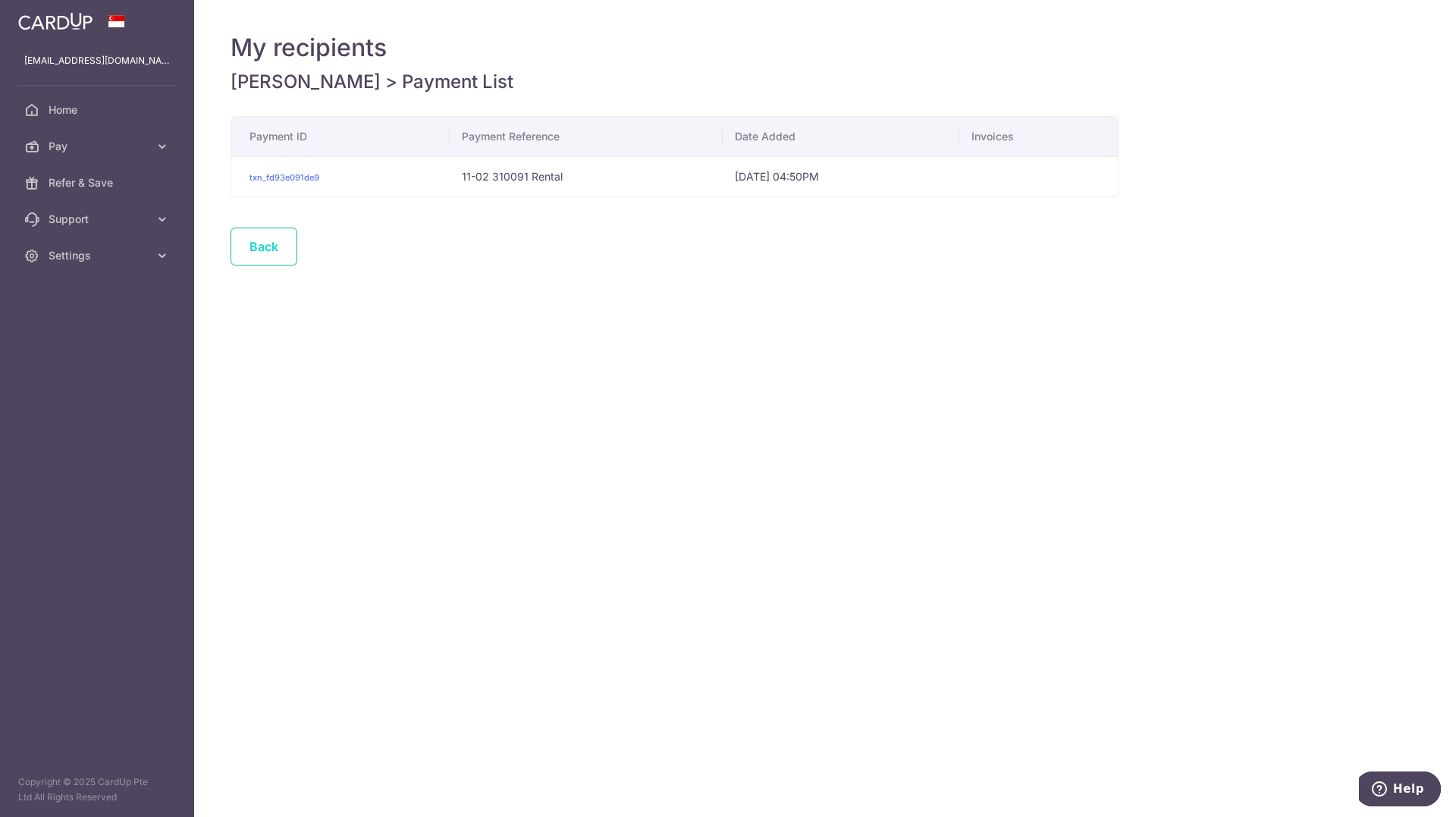
click at [273, 252] on link "Back" at bounding box center [263, 246] width 67 height 38
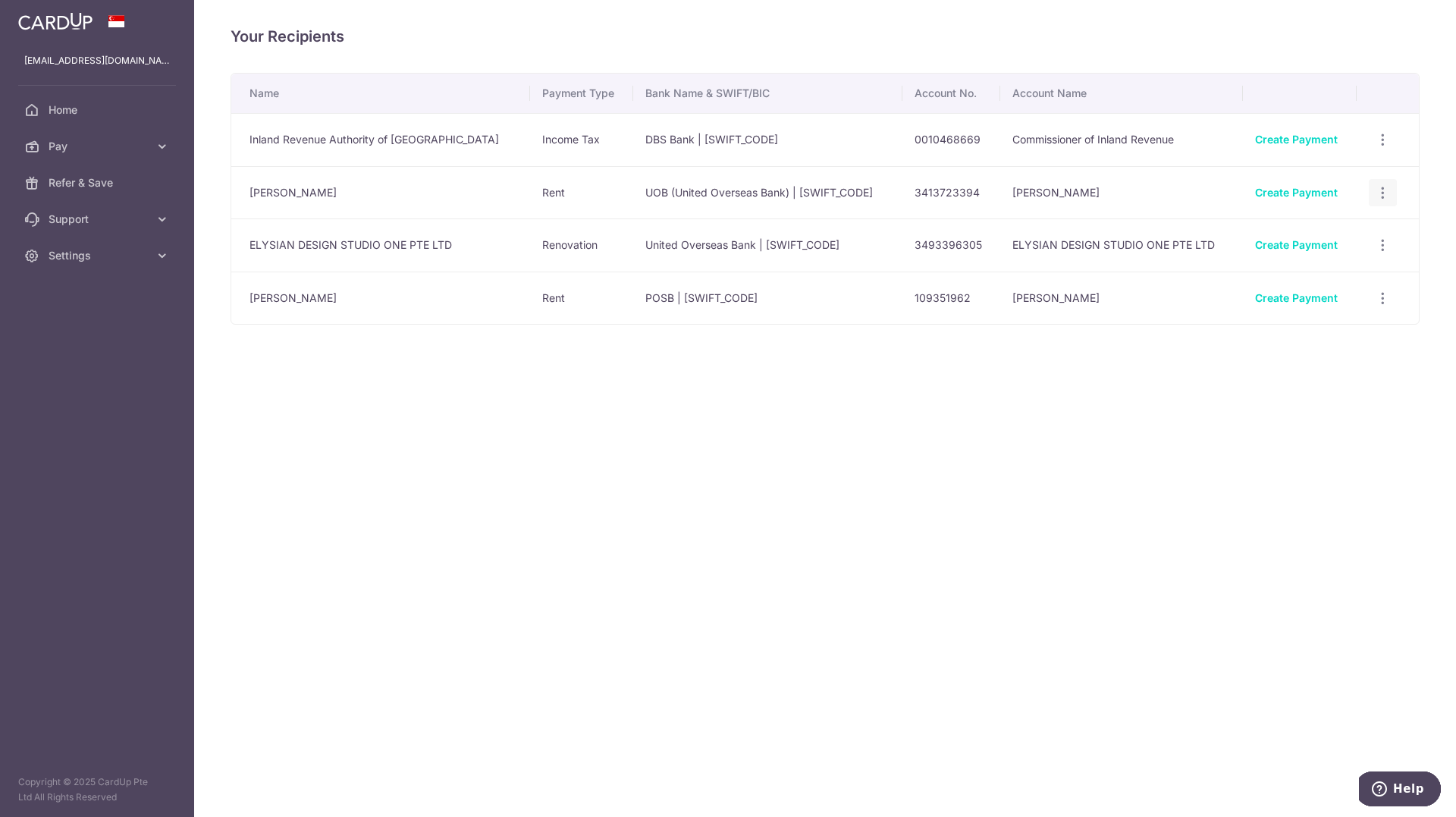
click at [1374, 183] on div "View/Edit Linked Payments" at bounding box center [1383, 193] width 28 height 28
click at [1375, 187] on icon "button" at bounding box center [1383, 193] width 16 height 16
click at [1324, 259] on link "Linked Payments" at bounding box center [1317, 271] width 158 height 36
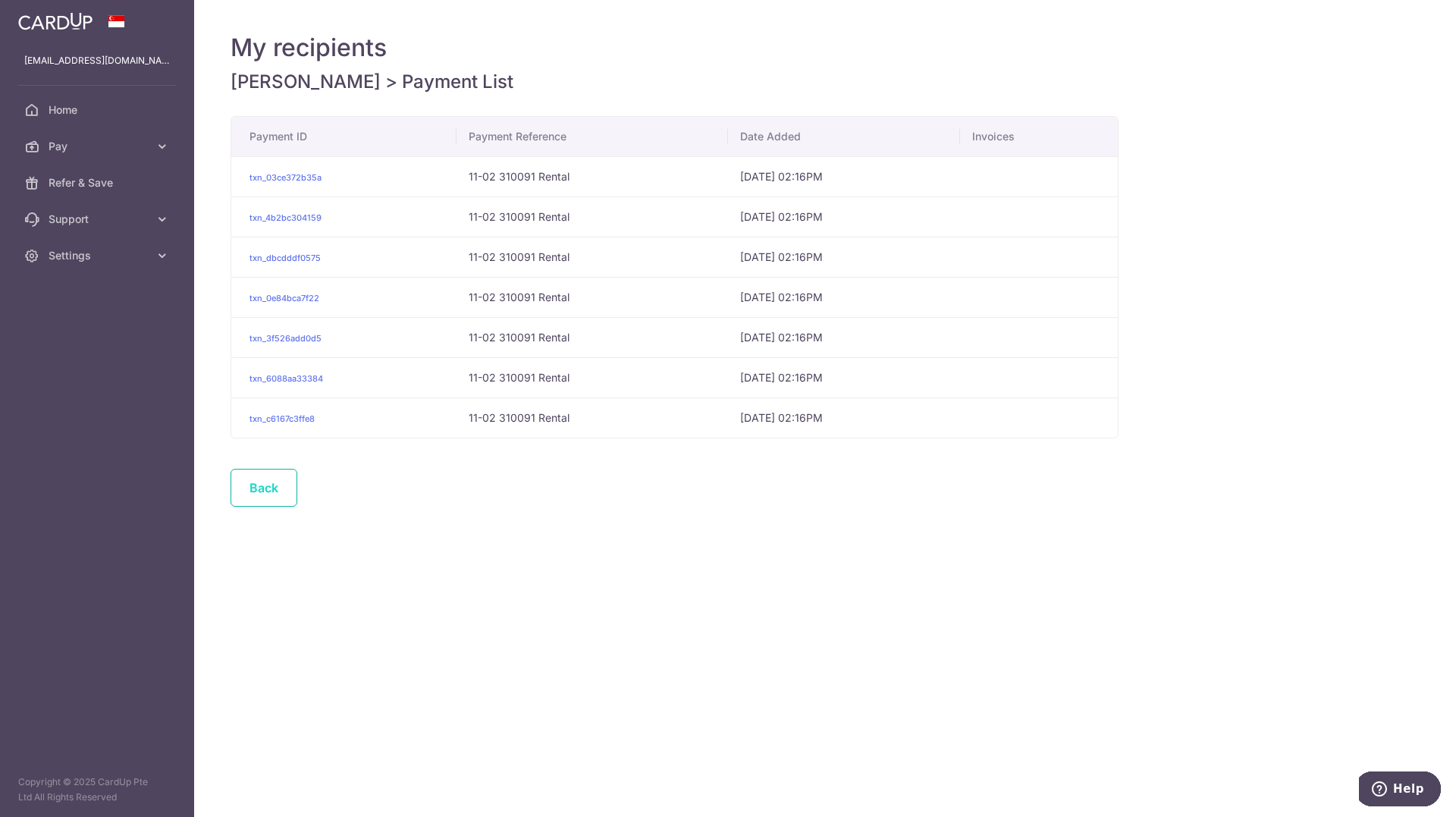
click at [283, 485] on link "Back" at bounding box center [263, 488] width 67 height 38
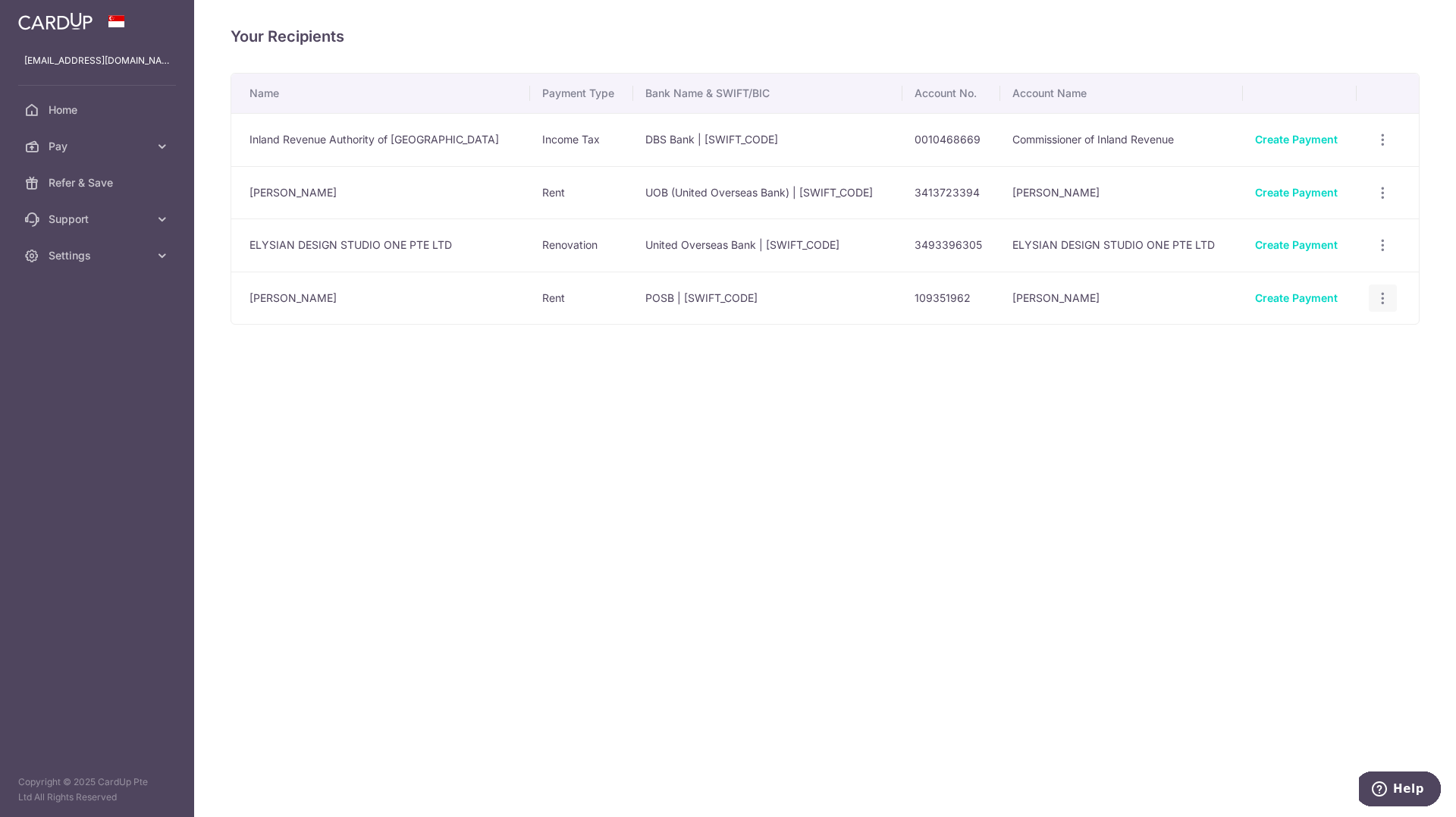
click at [1389, 297] on div "View/Edit Linked Payments" at bounding box center [1383, 299] width 28 height 28
click at [1378, 192] on icon "button" at bounding box center [1383, 193] width 16 height 16
click at [1353, 277] on span "Linked Payments" at bounding box center [1330, 271] width 97 height 15
click at [1378, 303] on icon "button" at bounding box center [1383, 299] width 16 height 16
click at [1340, 369] on span "Linked Payments" at bounding box center [1330, 376] width 97 height 15
